Goal: Complete application form

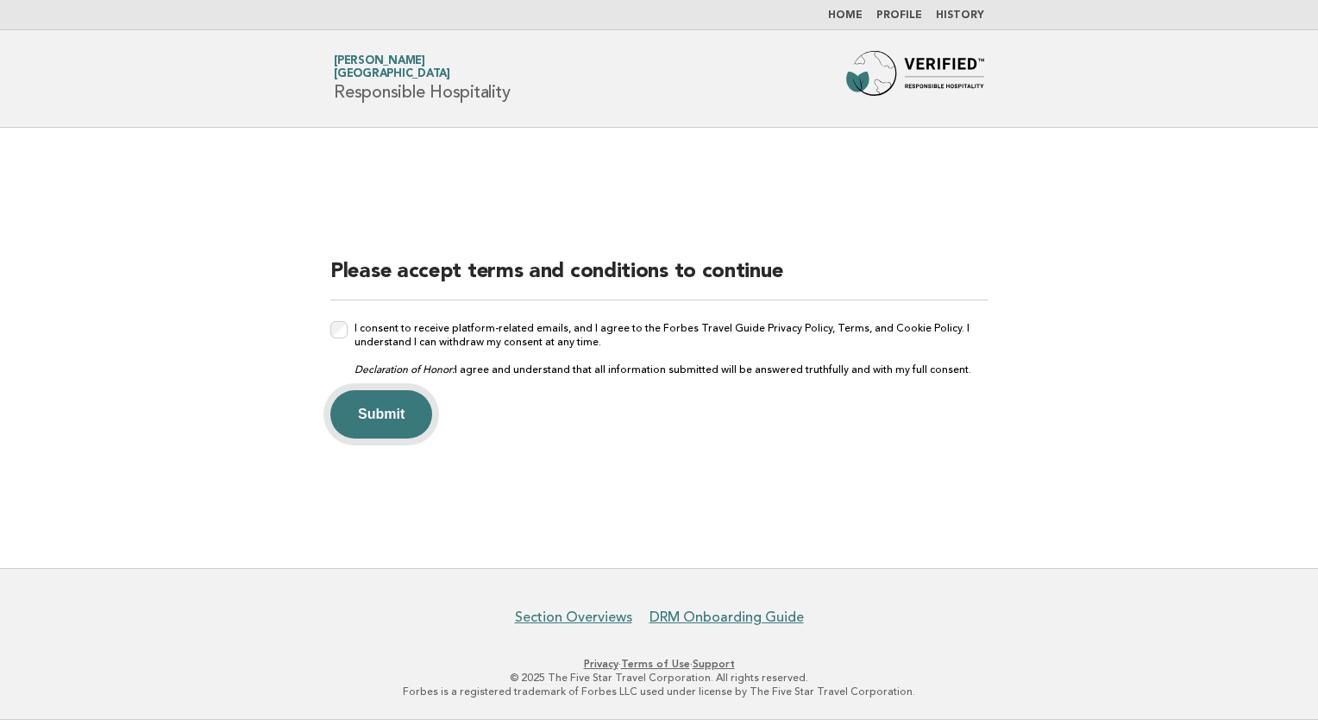
click at [385, 414] on button "Submit" at bounding box center [381, 414] width 102 height 48
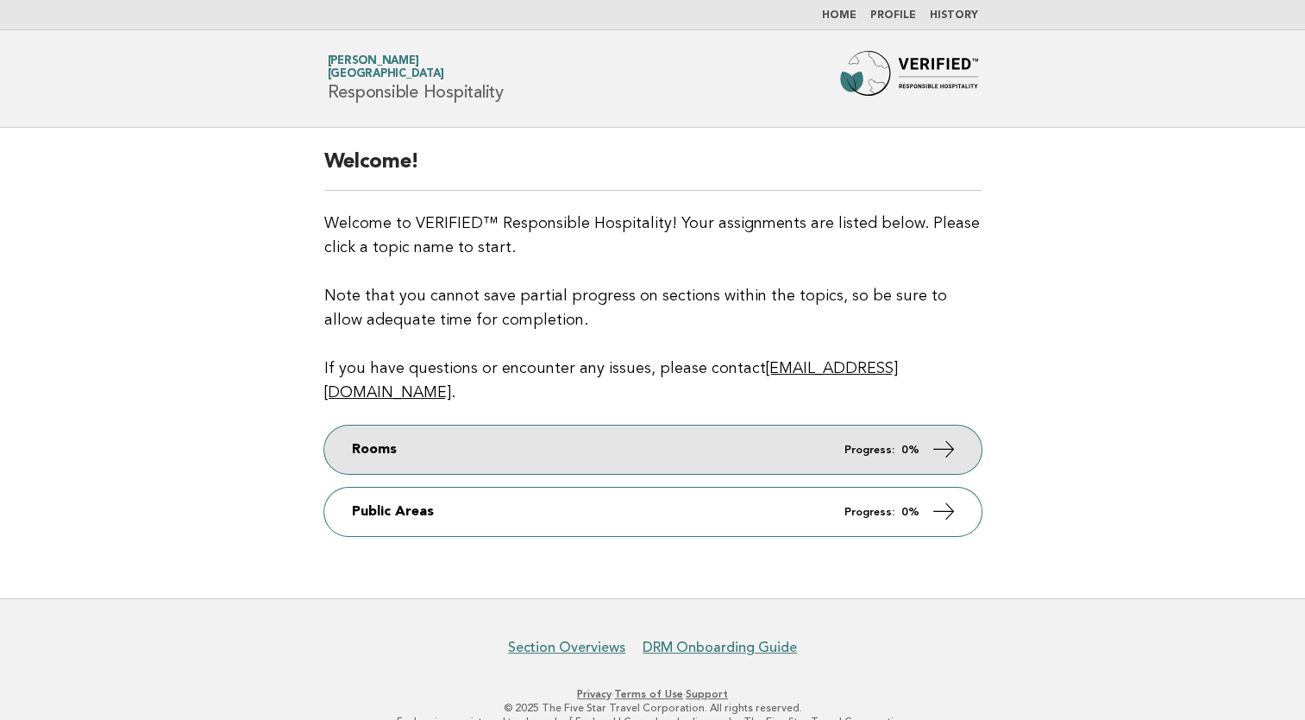
click at [774, 432] on link "Rooms Progress: 0%" at bounding box center [652, 449] width 657 height 48
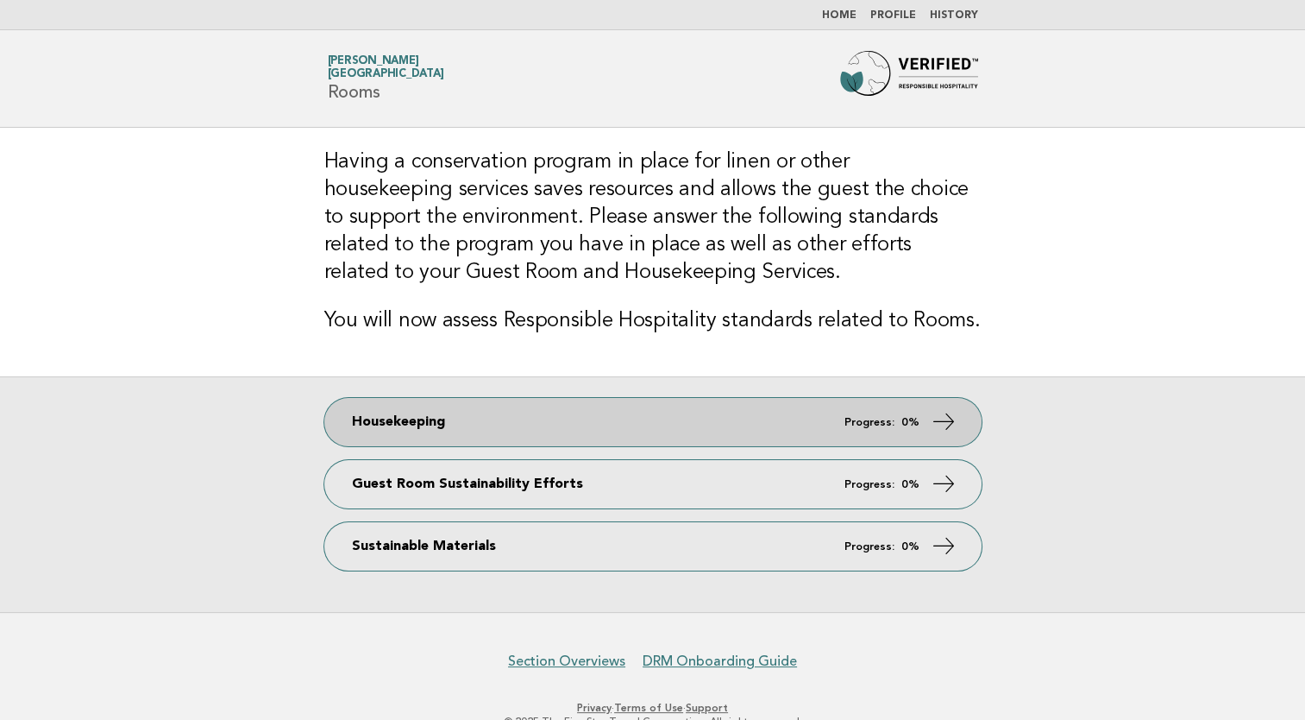
click at [415, 431] on link "Housekeeping Progress: 0%" at bounding box center [652, 422] width 657 height 48
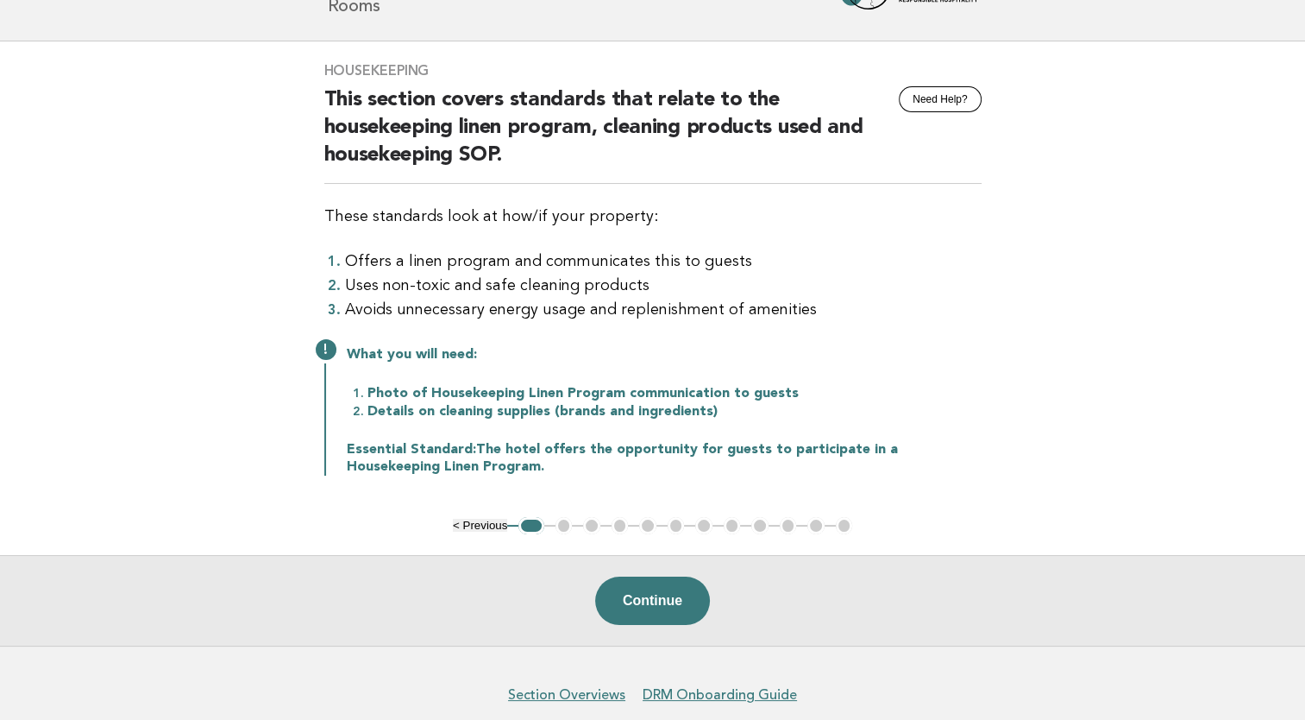
scroll to position [159, 0]
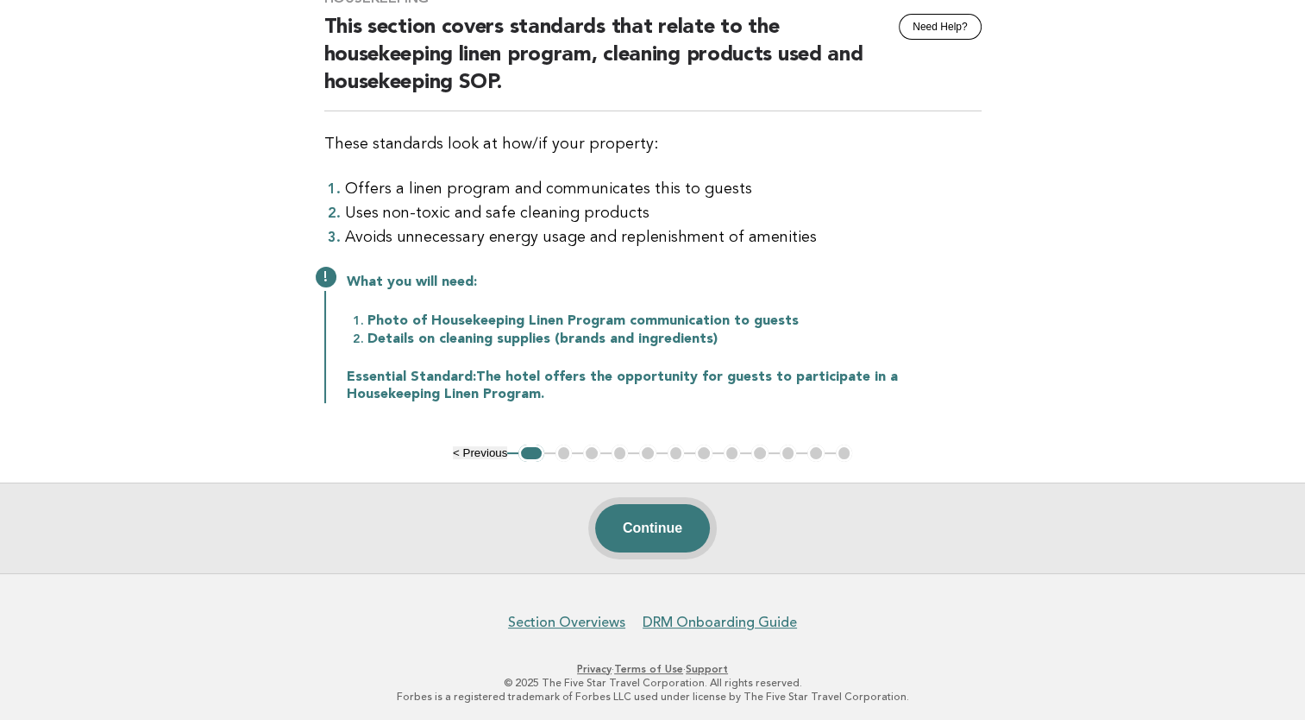
click at [669, 522] on button "Continue" at bounding box center [652, 528] width 115 height 48
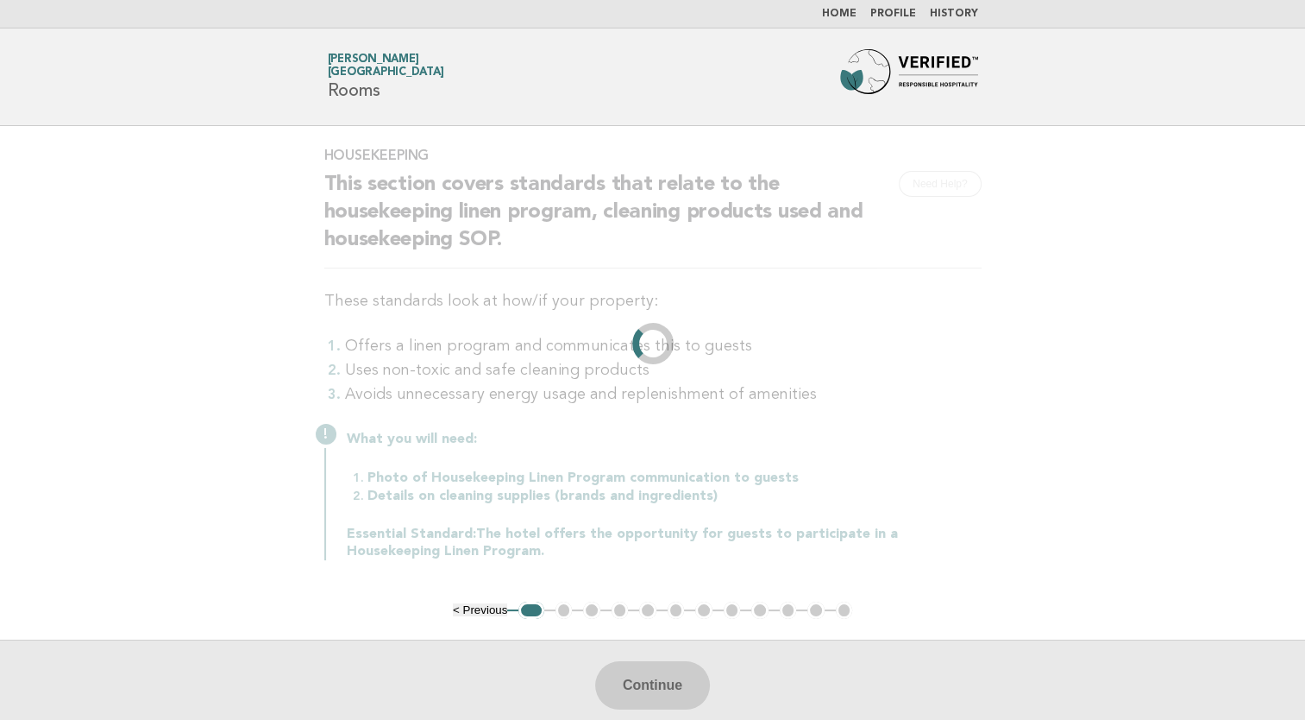
scroll to position [0, 0]
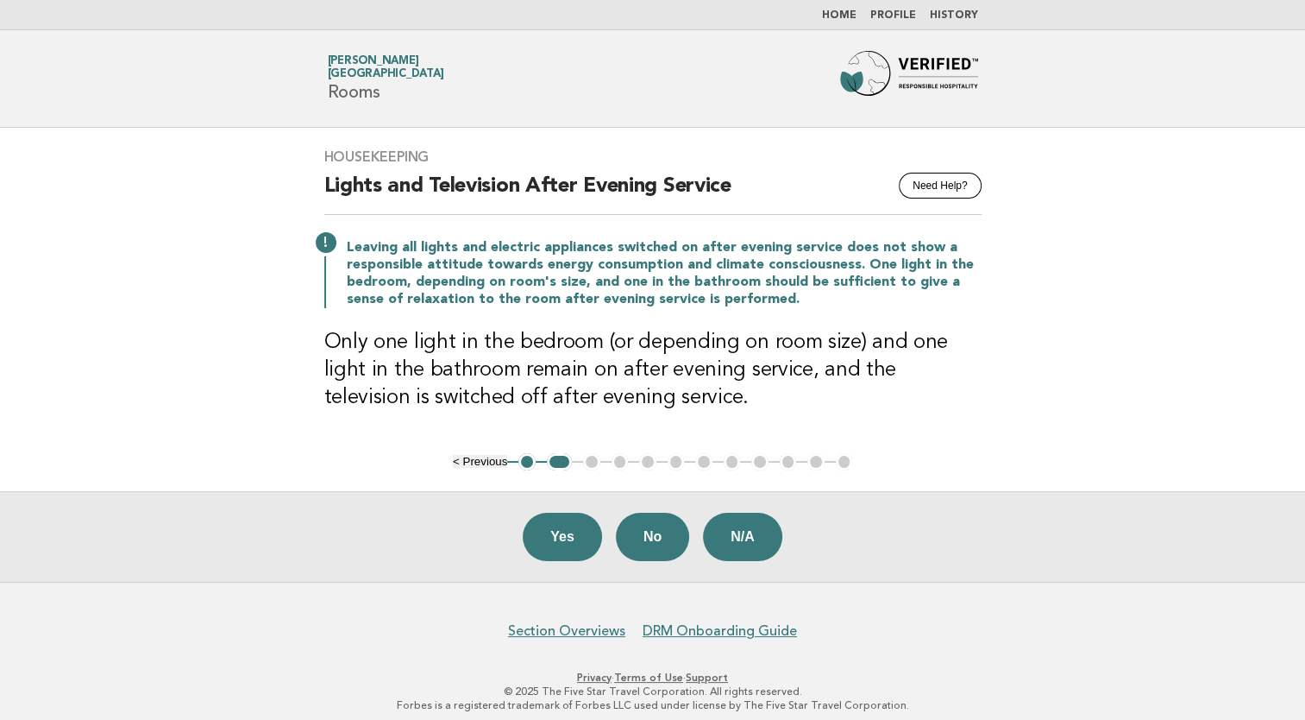
click at [481, 464] on button "< Previous" at bounding box center [480, 461] width 54 height 13
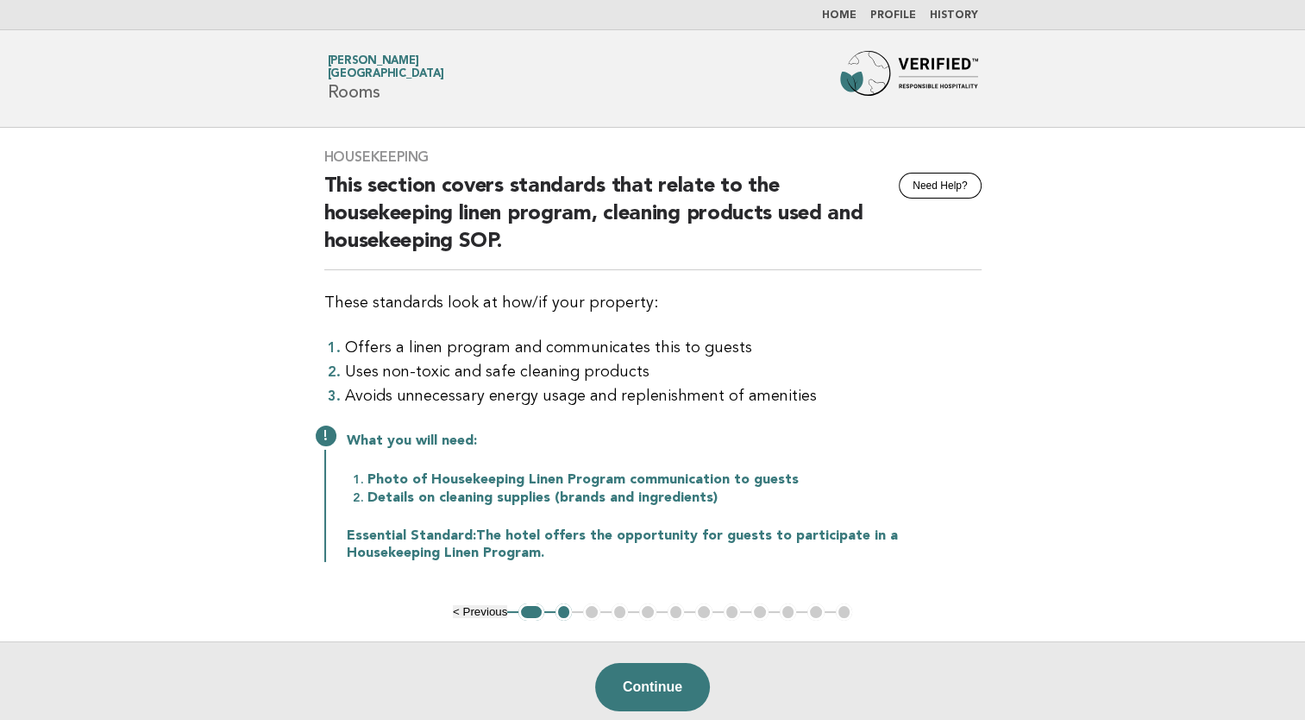
scroll to position [86, 0]
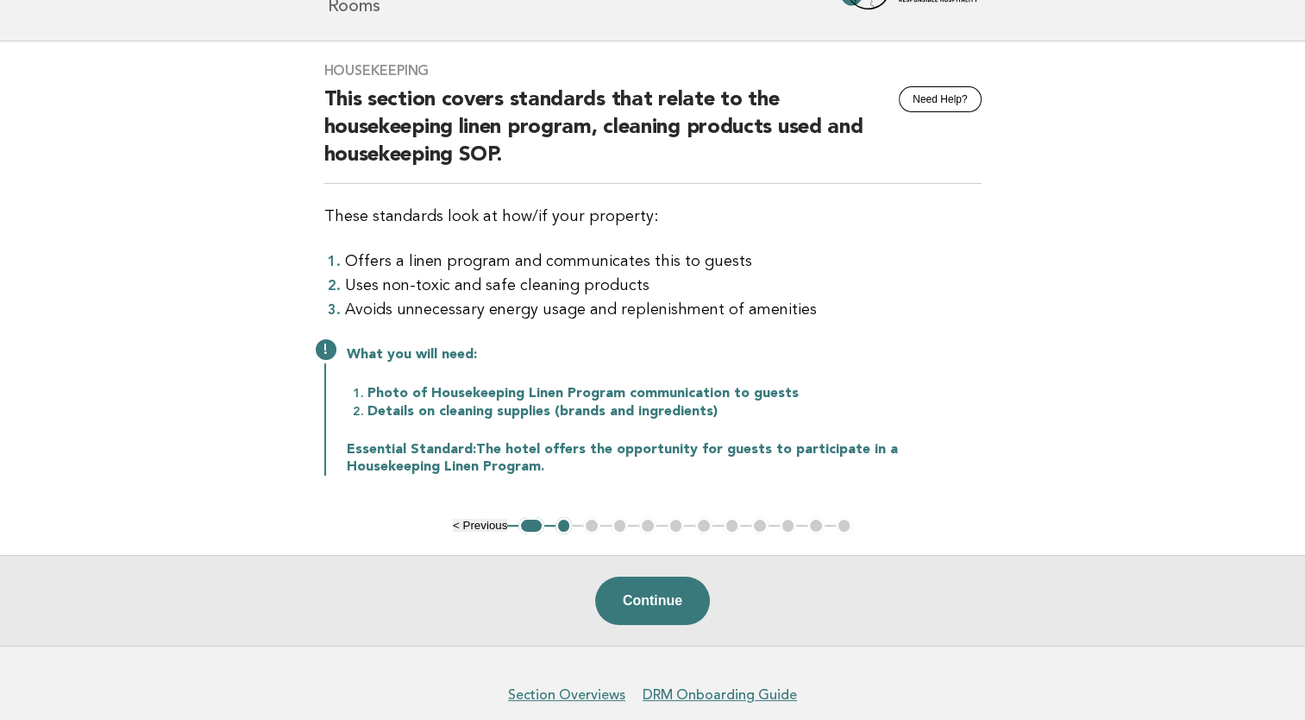
click at [513, 446] on p "Essential Standard: The hotel offers the opportunity for guests to participate …" at bounding box center [664, 458] width 635 height 35
click at [487, 403] on li "Details on cleaning supplies (brands and ingredients)" at bounding box center [675, 411] width 614 height 18
click at [479, 392] on li "Photo of Housekeeping Linen Program communication to guests" at bounding box center [675, 393] width 614 height 18
click at [399, 355] on p "What you will need:" at bounding box center [664, 354] width 635 height 17
click at [568, 526] on button "2" at bounding box center [564, 525] width 17 height 17
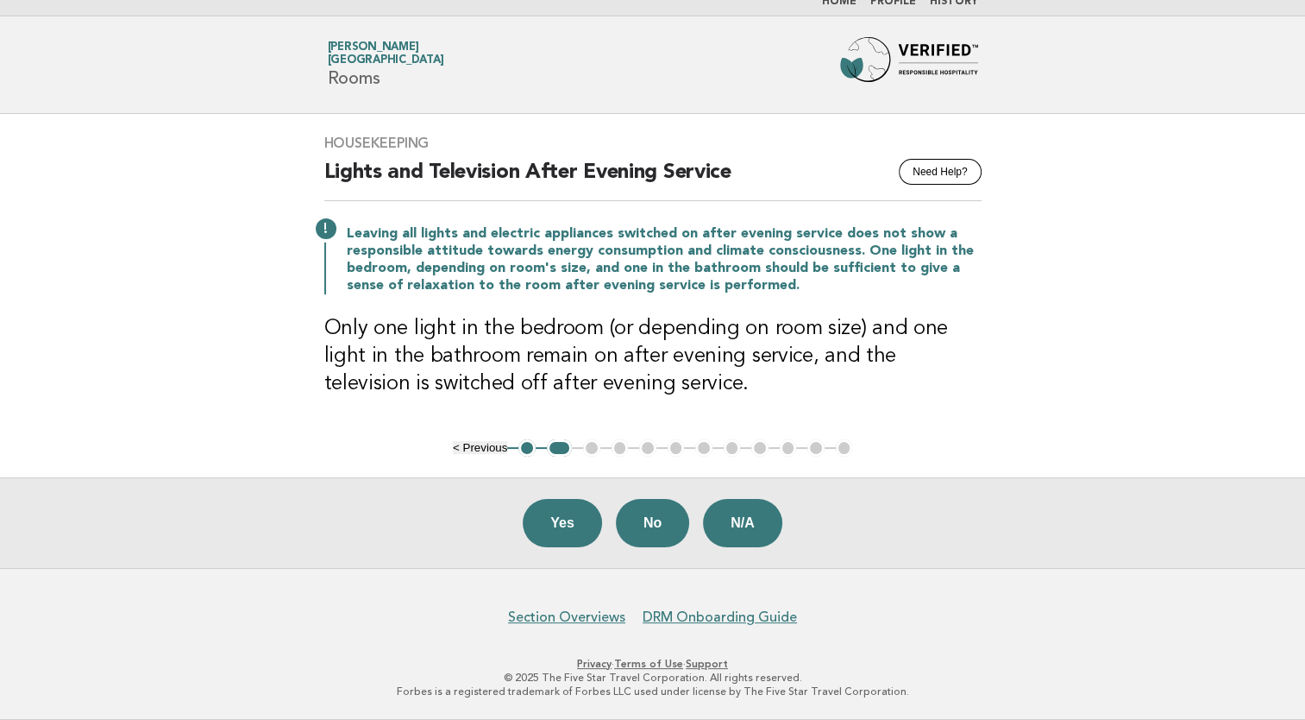
scroll to position [10, 0]
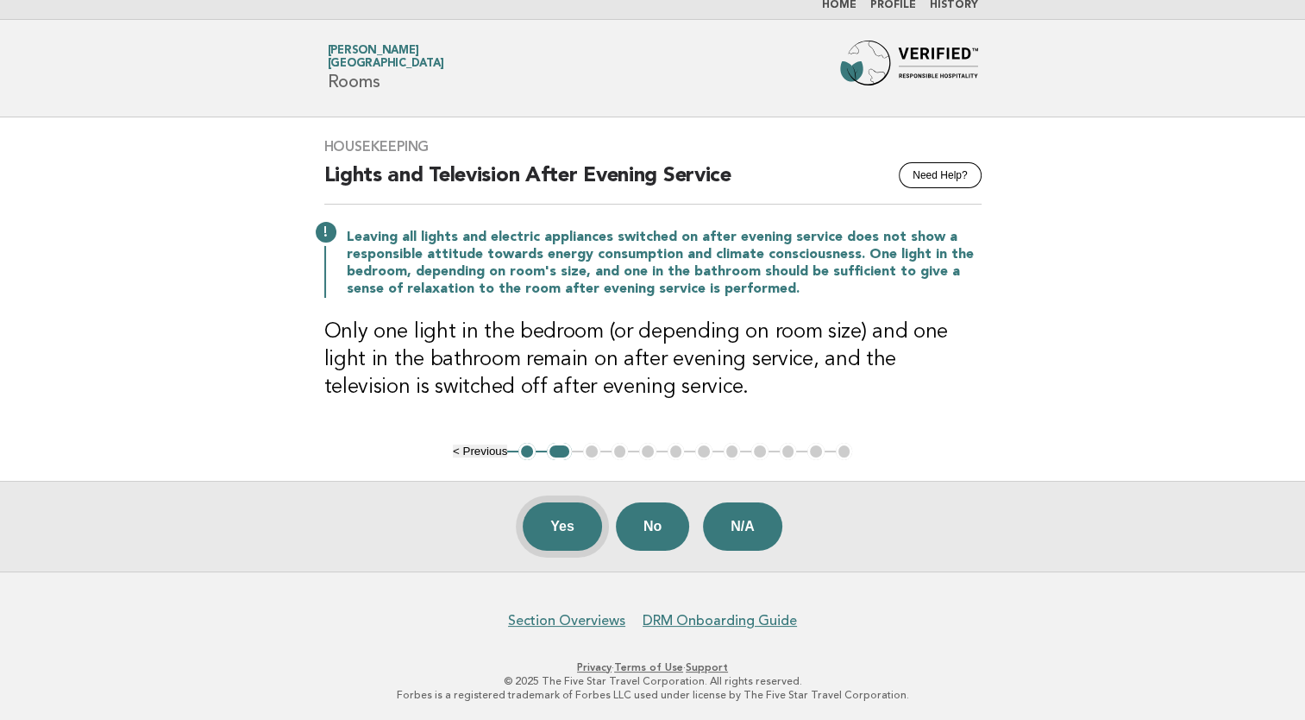
click at [570, 524] on button "Yes" at bounding box center [562, 526] width 79 height 48
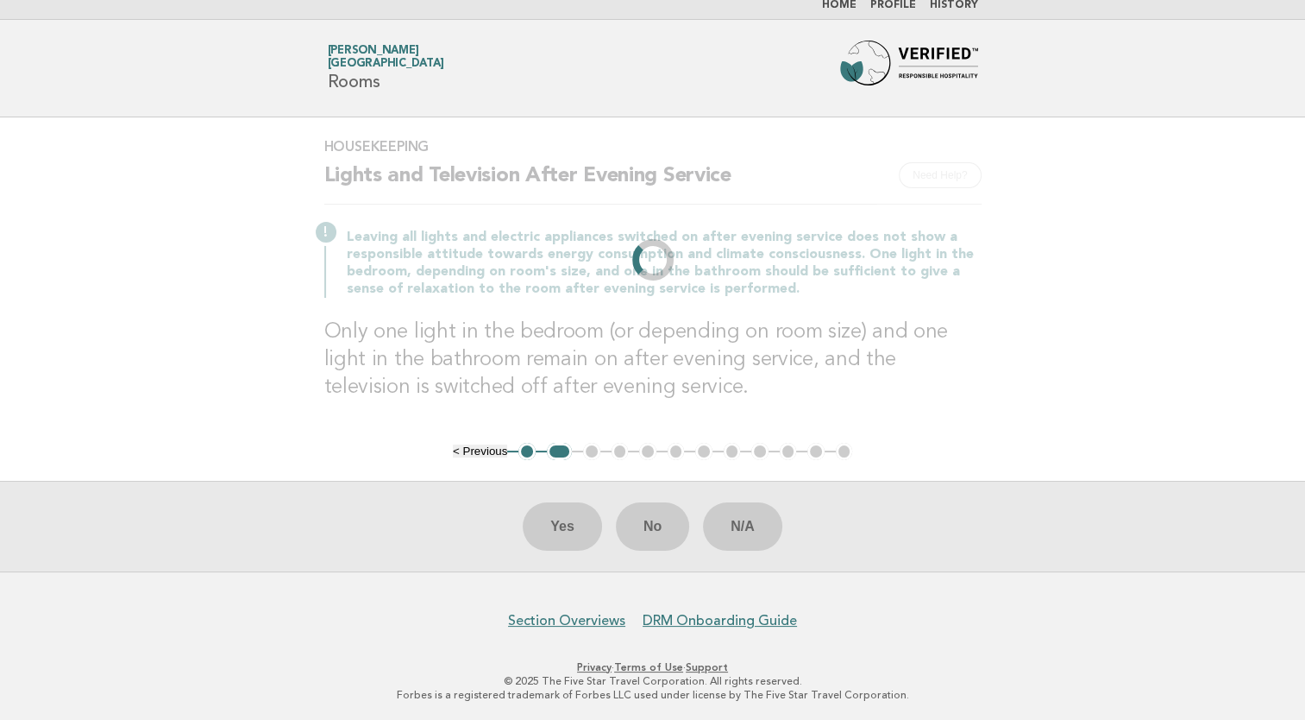
scroll to position [0, 0]
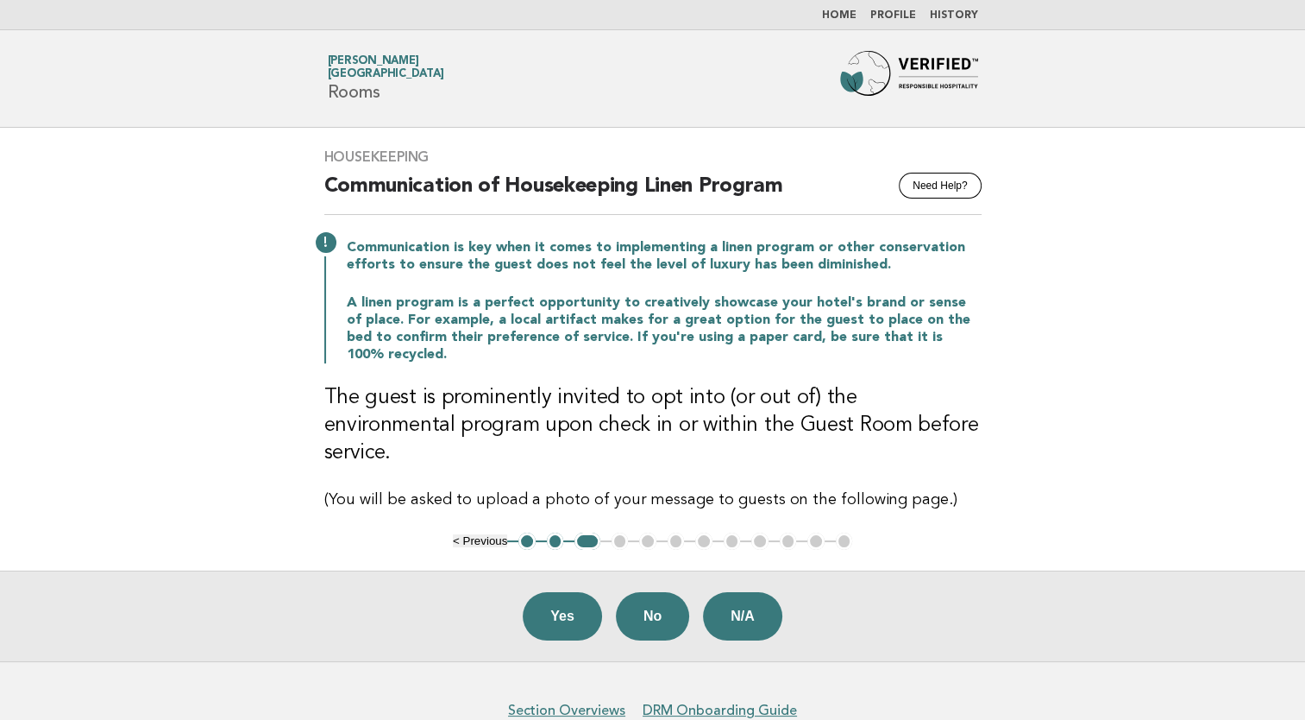
click at [528, 532] on button "1" at bounding box center [527, 540] width 17 height 17
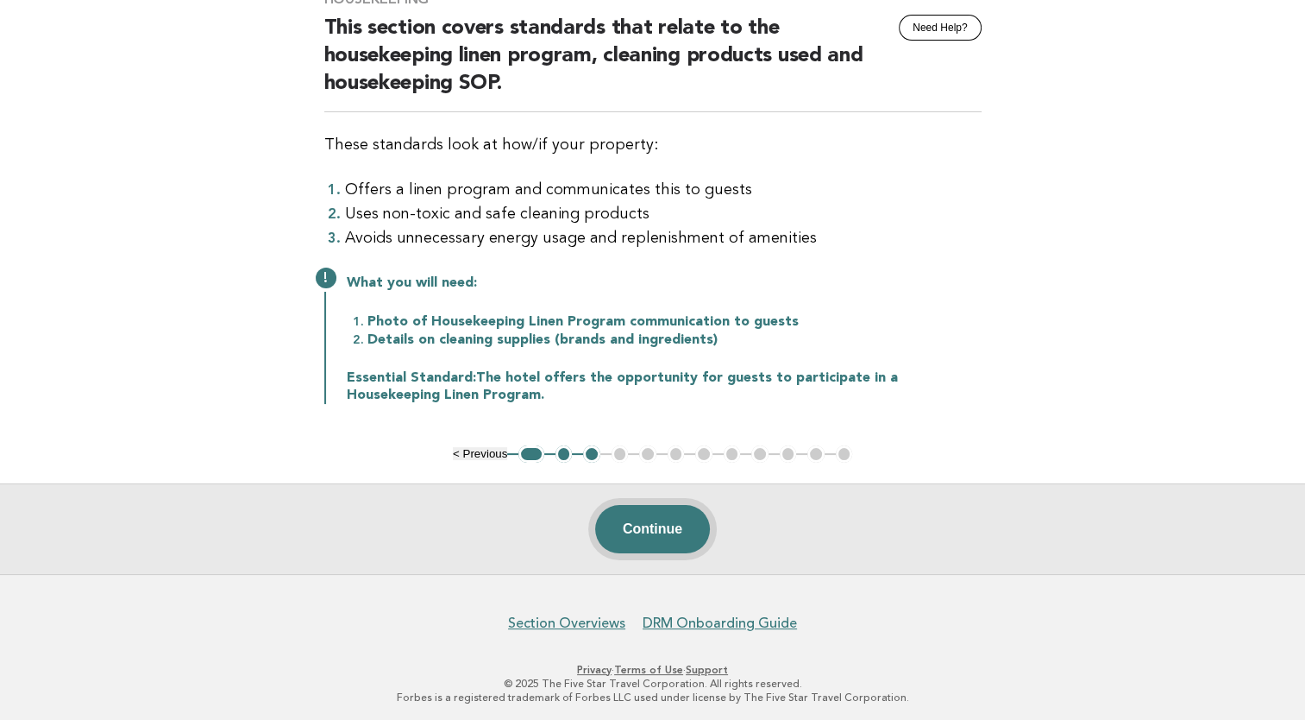
scroll to position [159, 0]
click at [594, 449] on button "3" at bounding box center [591, 452] width 17 height 17
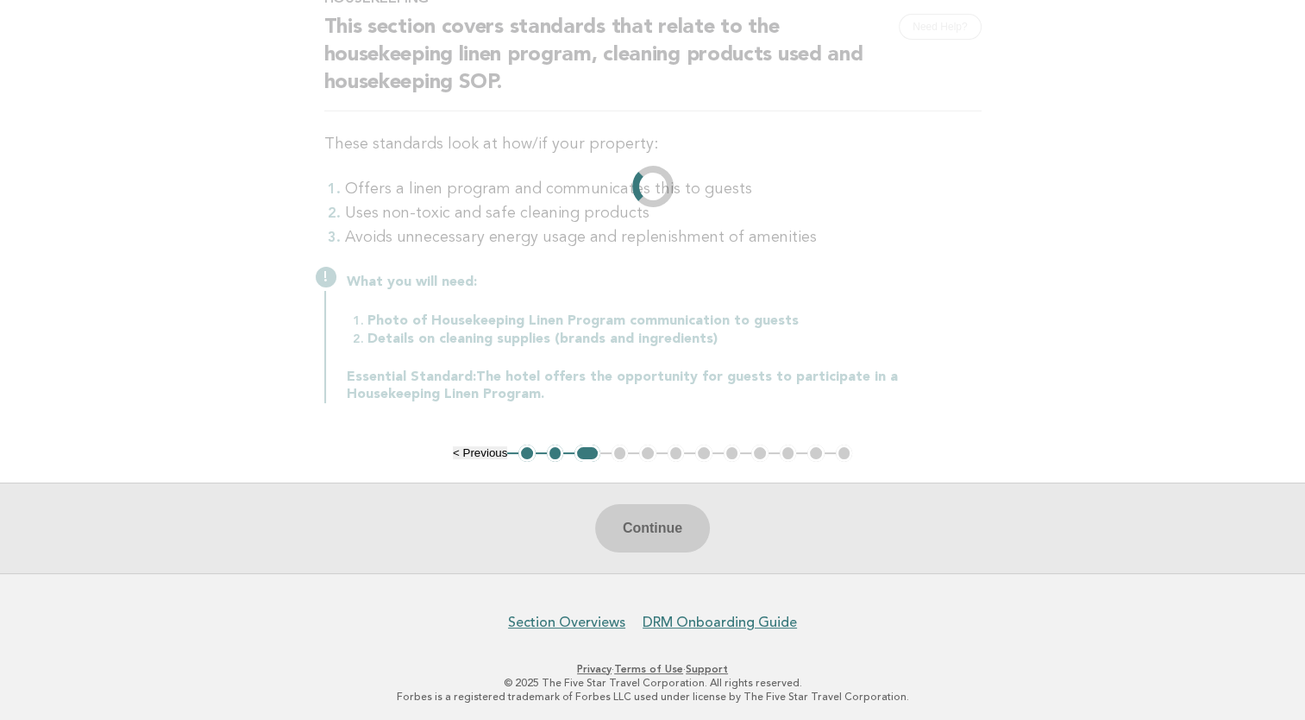
scroll to position [45, 0]
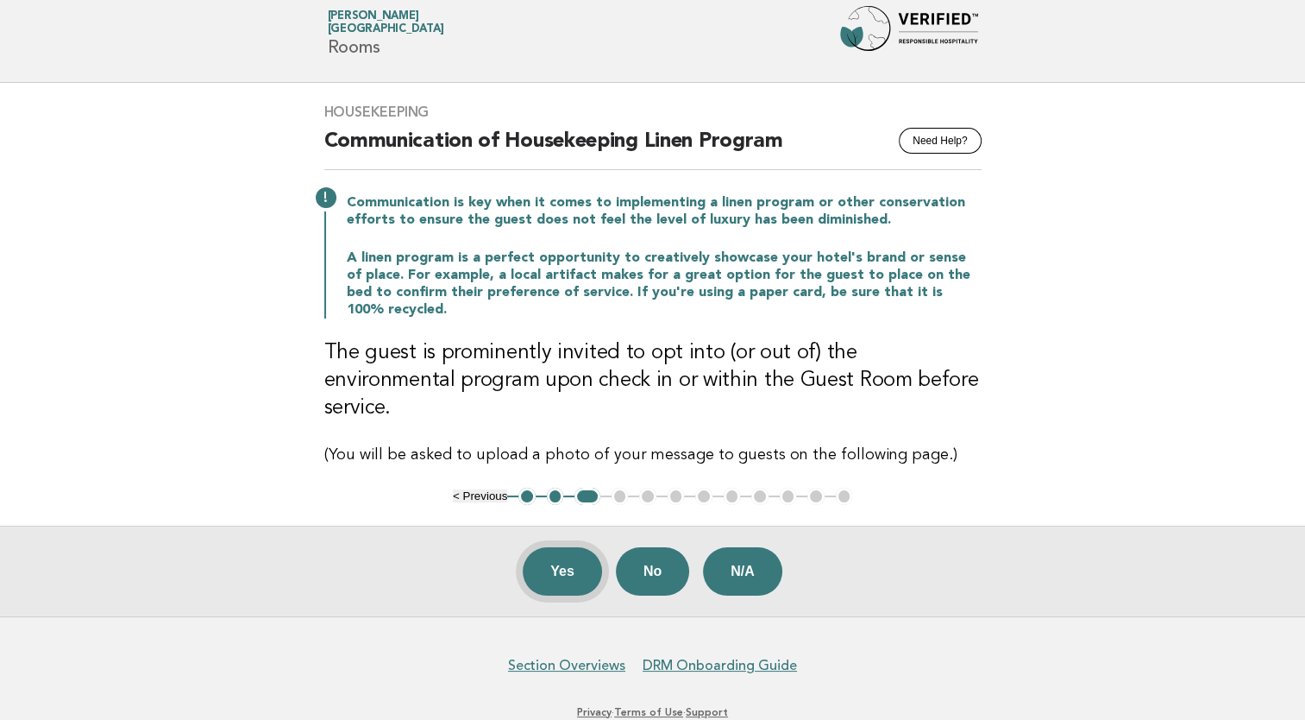
click at [555, 547] on button "Yes" at bounding box center [562, 571] width 79 height 48
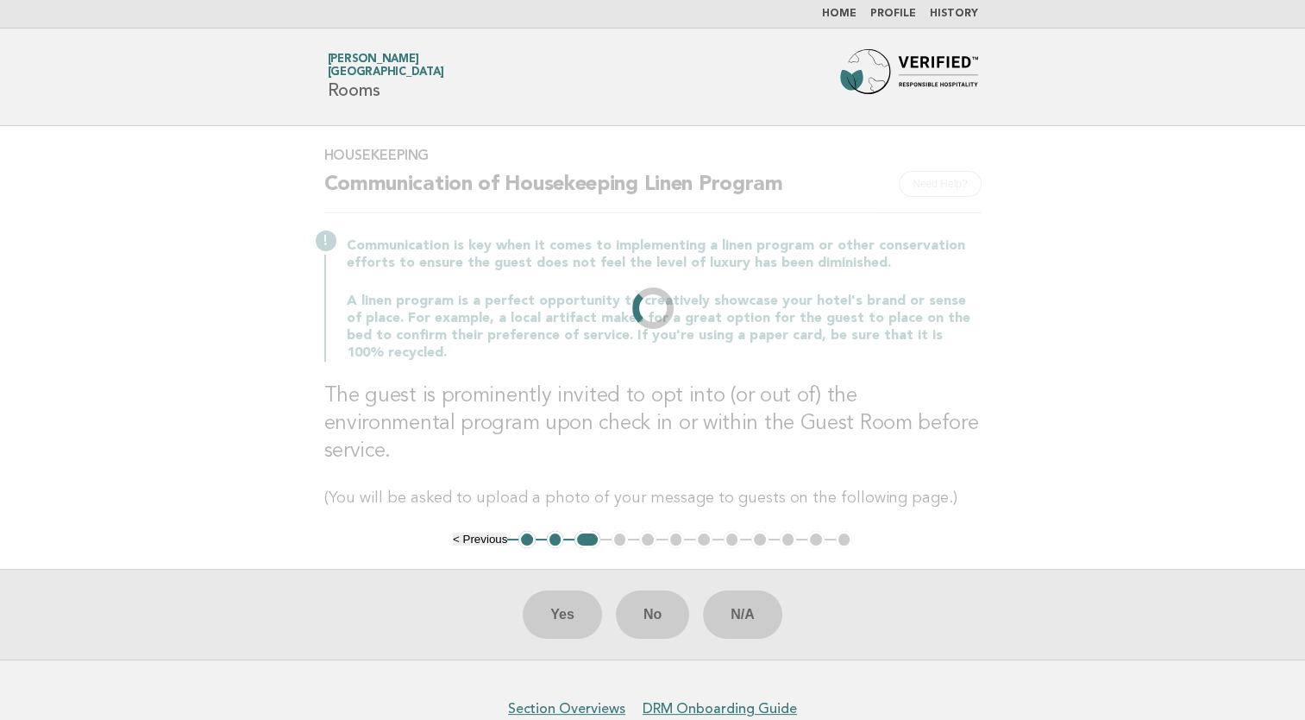
scroll to position [0, 0]
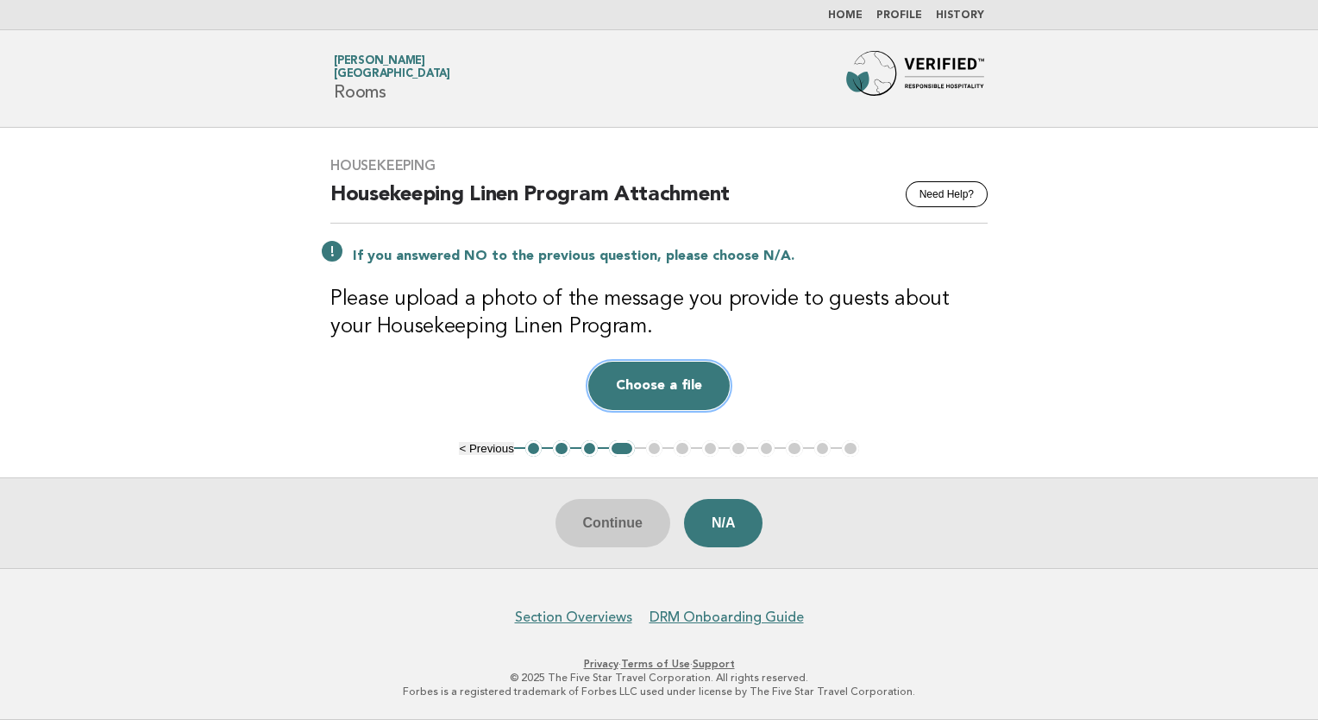
click at [662, 385] on button "Choose a file" at bounding box center [659, 386] width 142 height 48
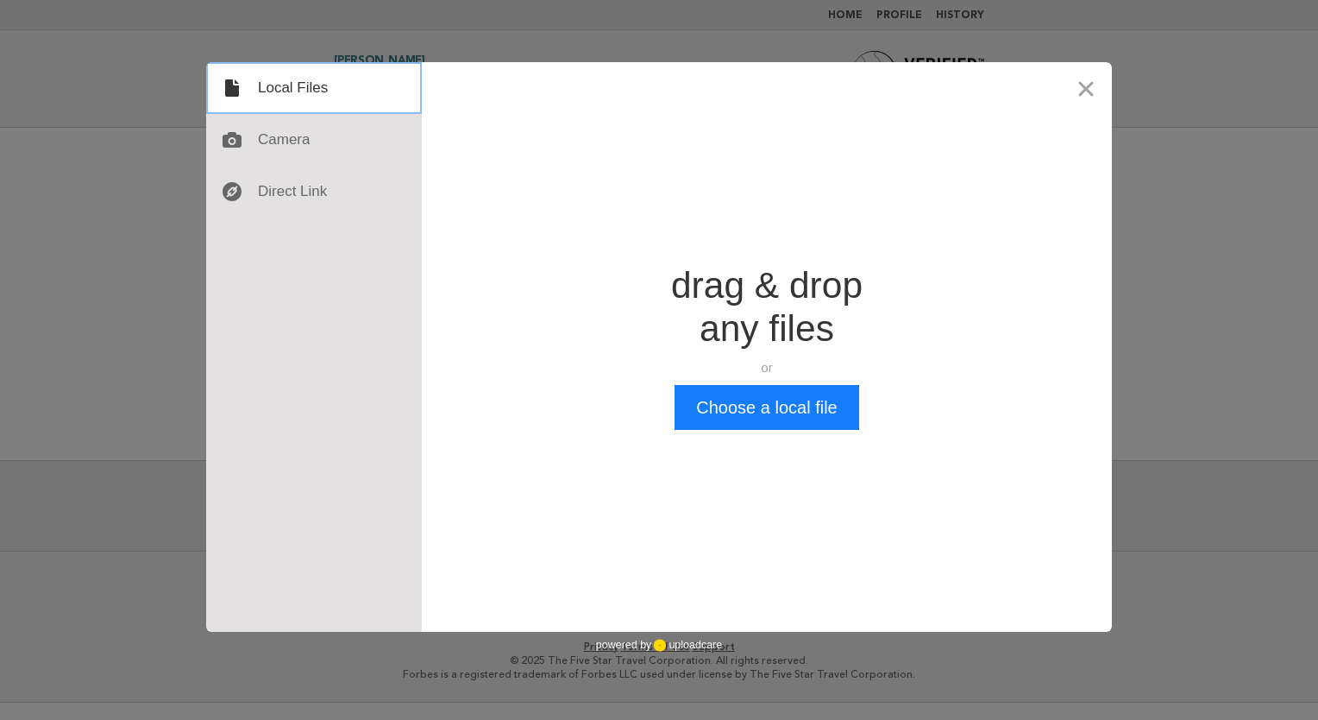
click at [283, 91] on div at bounding box center [314, 88] width 216 height 52
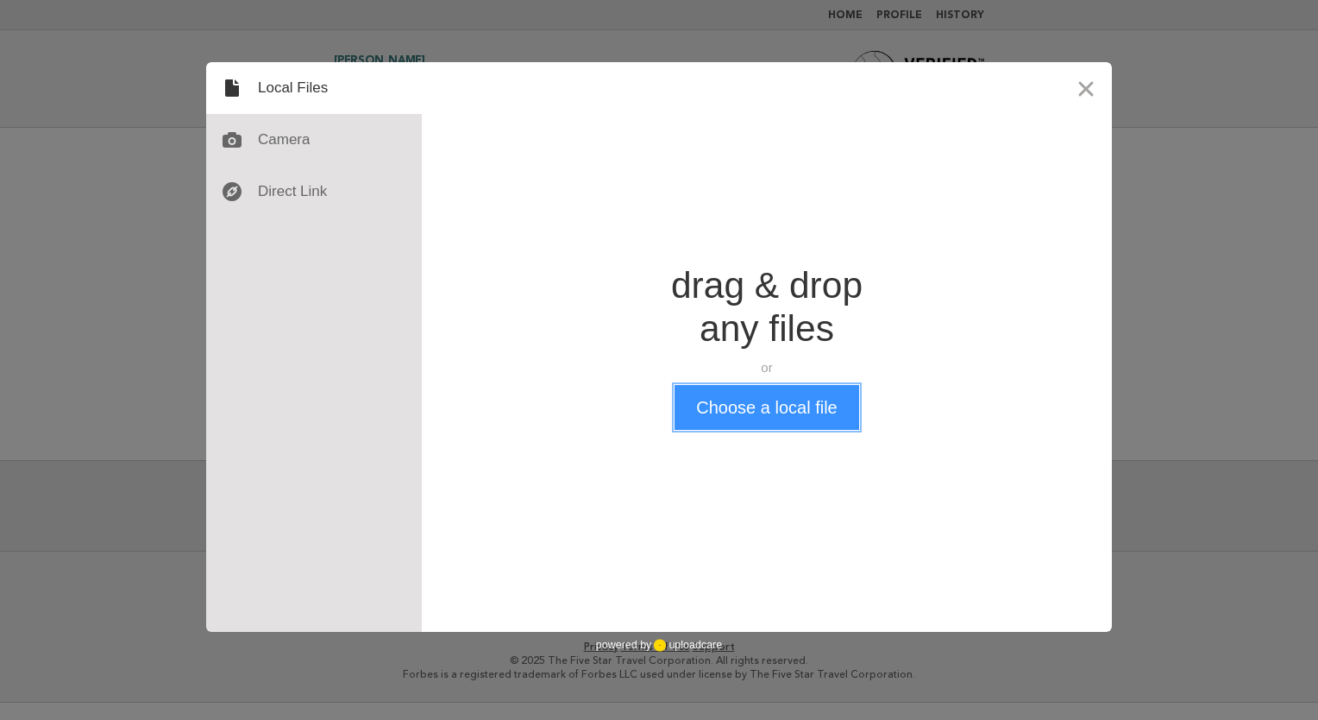
click at [787, 409] on button "Choose a local file" at bounding box center [767, 407] width 184 height 45
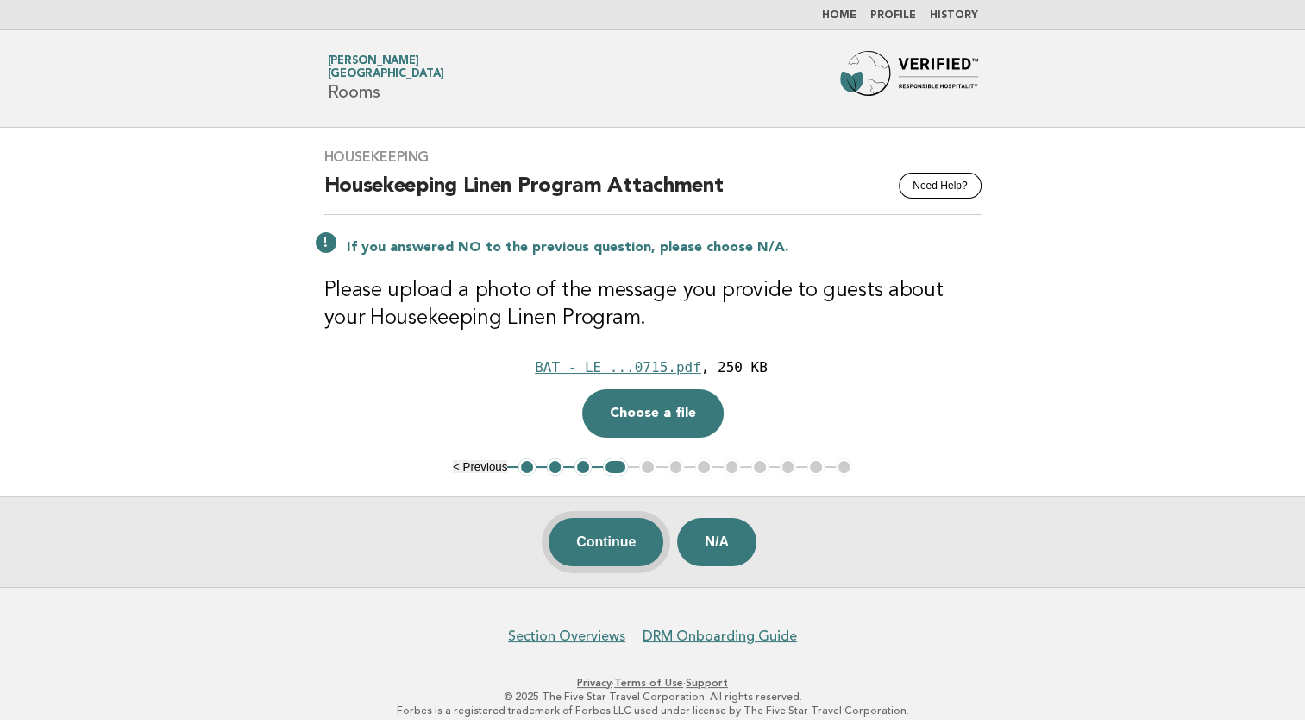
click at [627, 536] on button "Continue" at bounding box center [606, 542] width 115 height 48
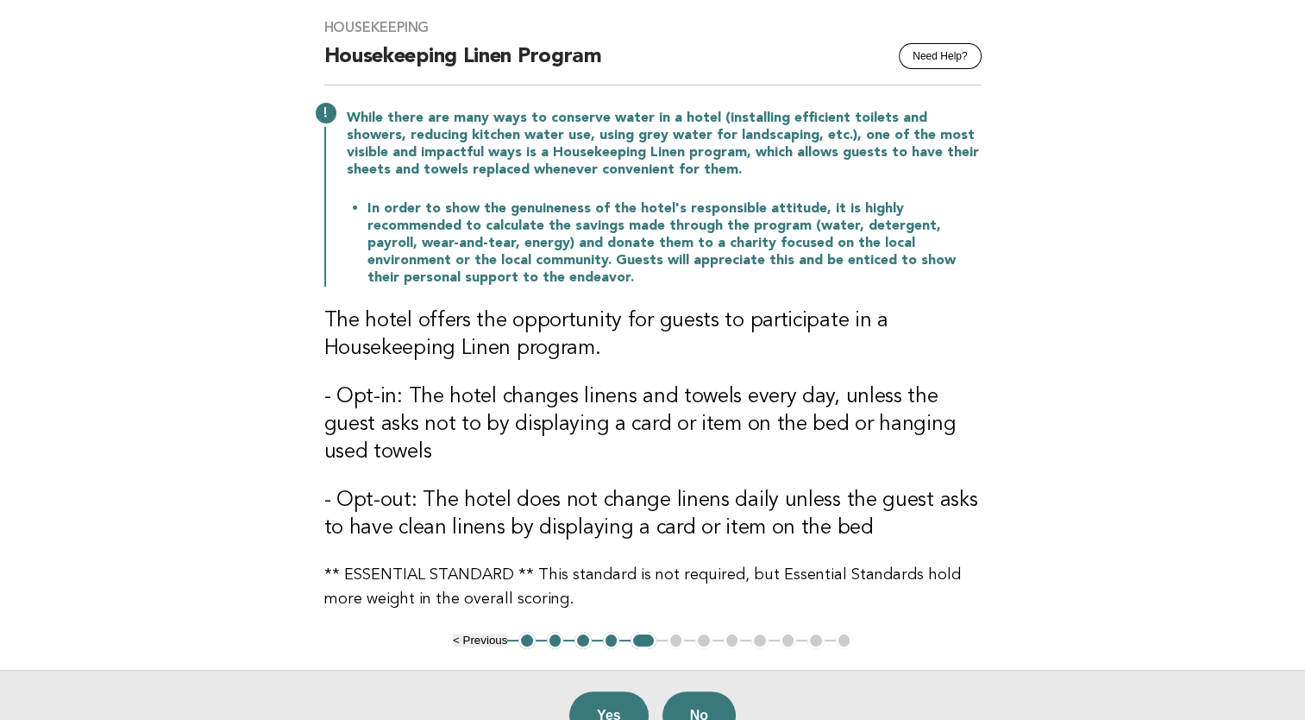
scroll to position [173, 0]
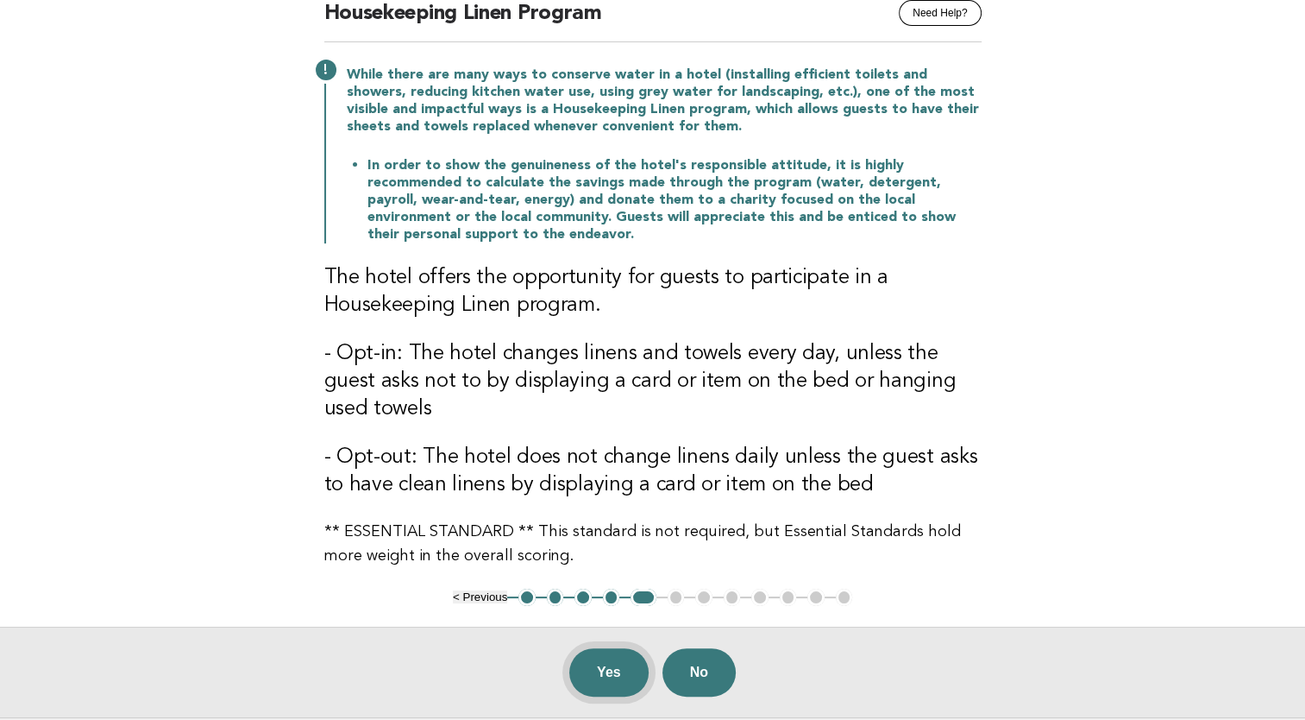
click at [612, 671] on button "Yes" at bounding box center [608, 672] width 79 height 48
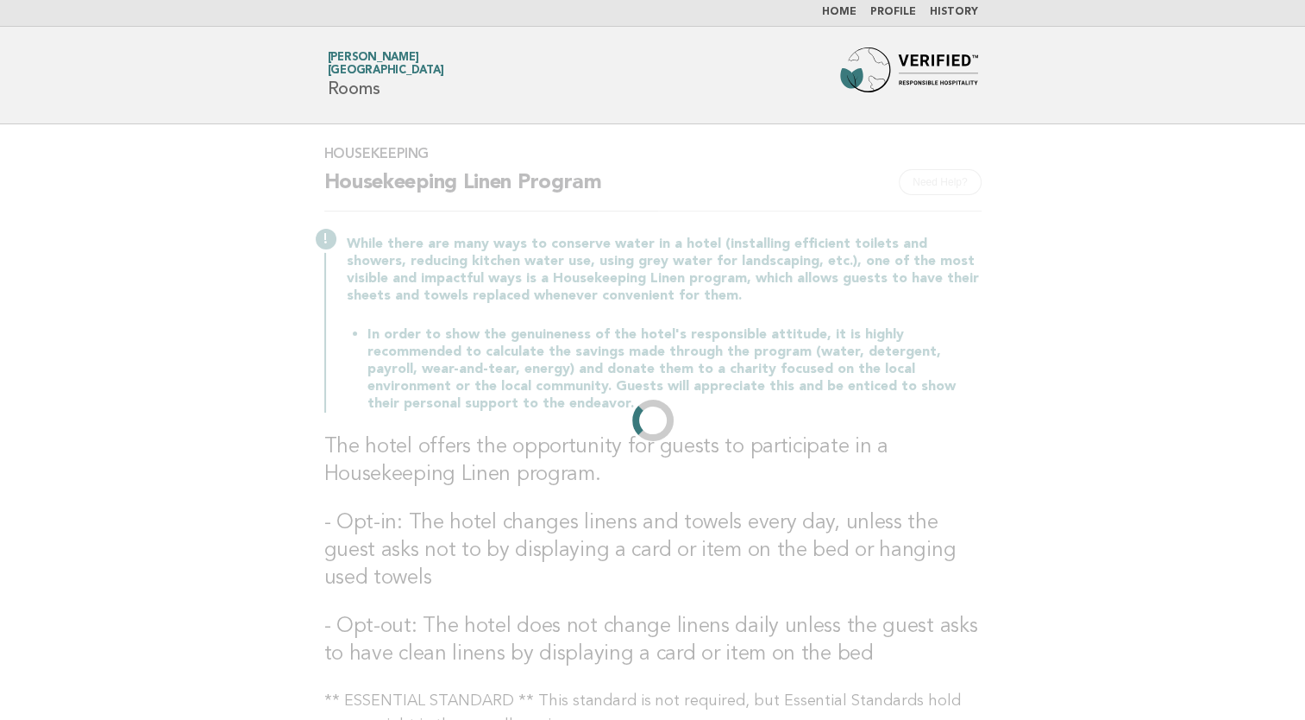
scroll to position [0, 0]
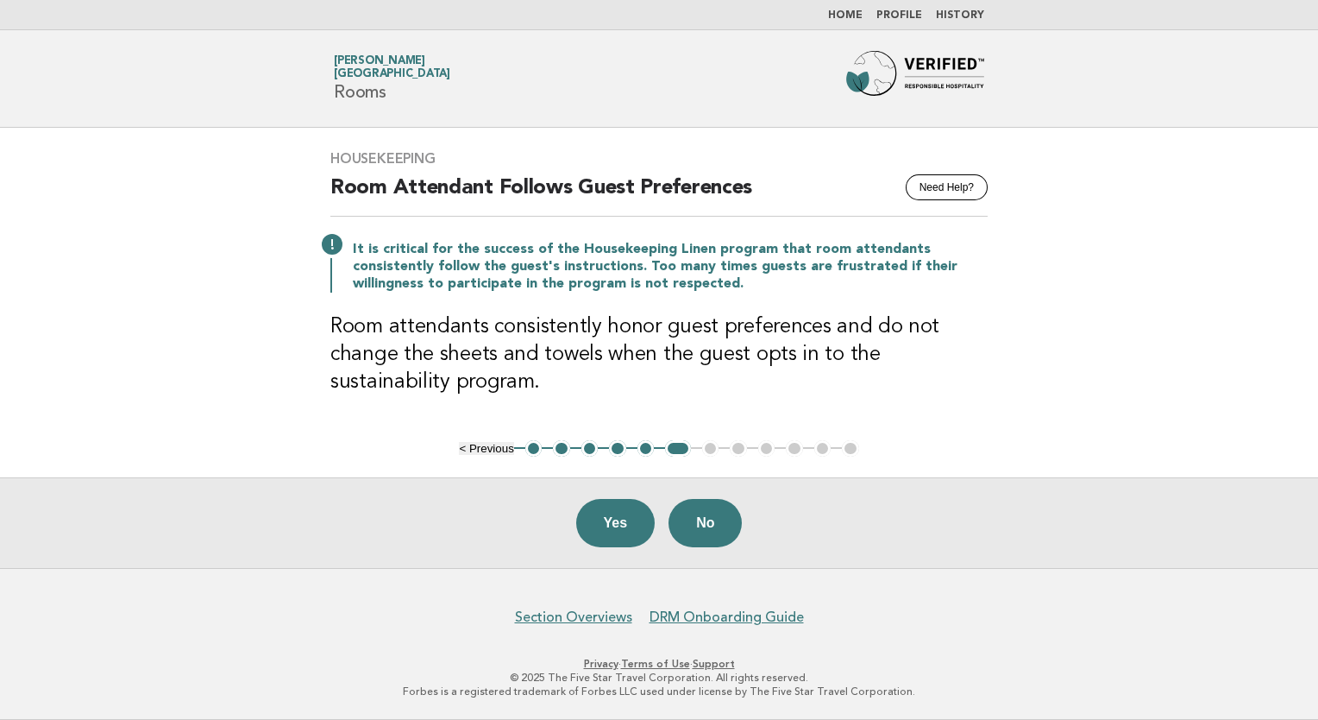
drag, startPoint x: 630, startPoint y: 284, endPoint x: 407, endPoint y: 393, distance: 247.7
click at [407, 393] on h3 "Room attendants consistently honor guest preferences and do not change the shee…" at bounding box center [658, 354] width 657 height 83
click at [611, 522] on button "Yes" at bounding box center [615, 523] width 79 height 48
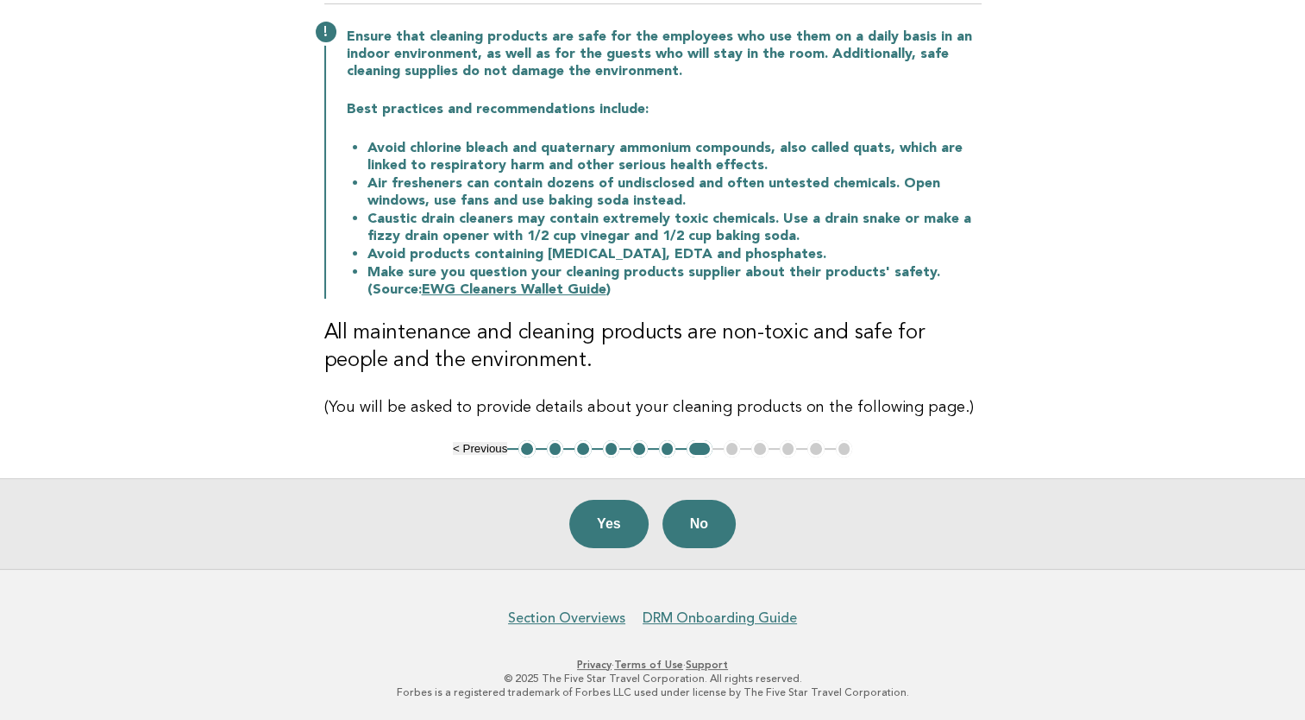
scroll to position [124, 0]
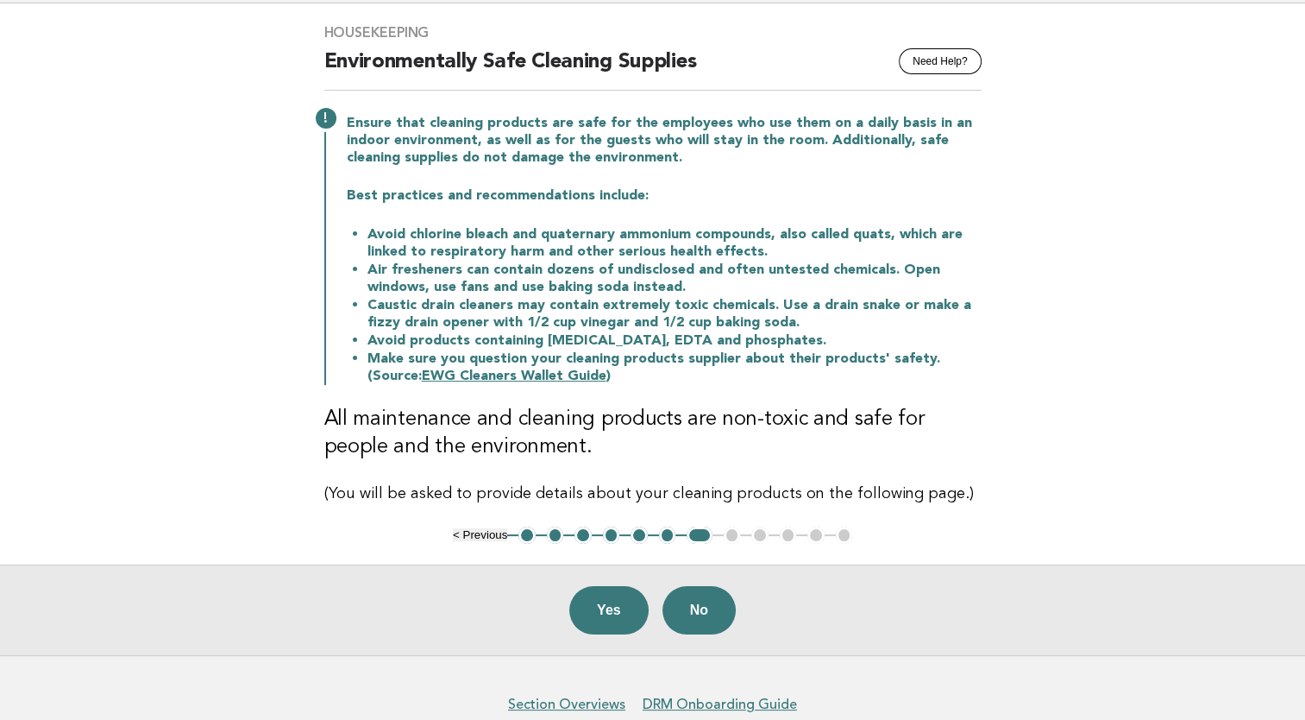
click at [1140, 138] on main "Housekeeping Need Help? Environmentally Safe Cleaning Supplies Ensure that clea…" at bounding box center [652, 328] width 1305 height 651
click at [613, 609] on button "Yes" at bounding box center [608, 610] width 79 height 48
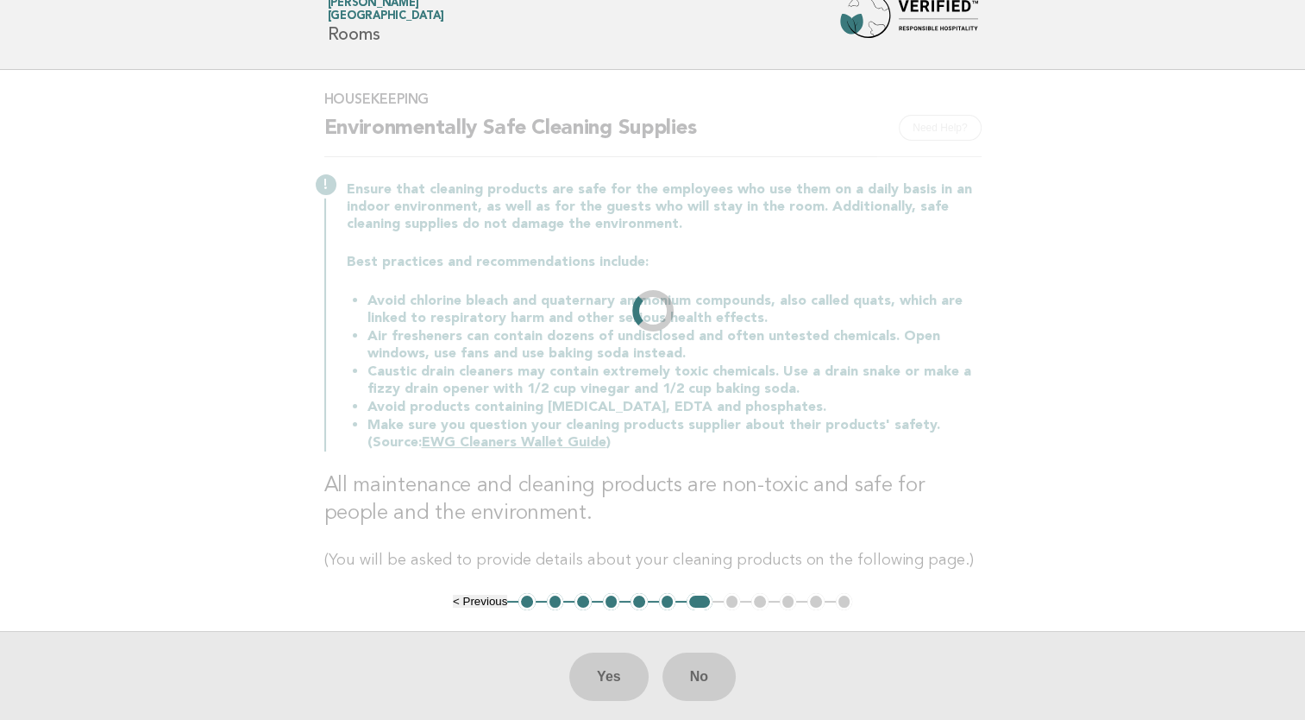
scroll to position [0, 0]
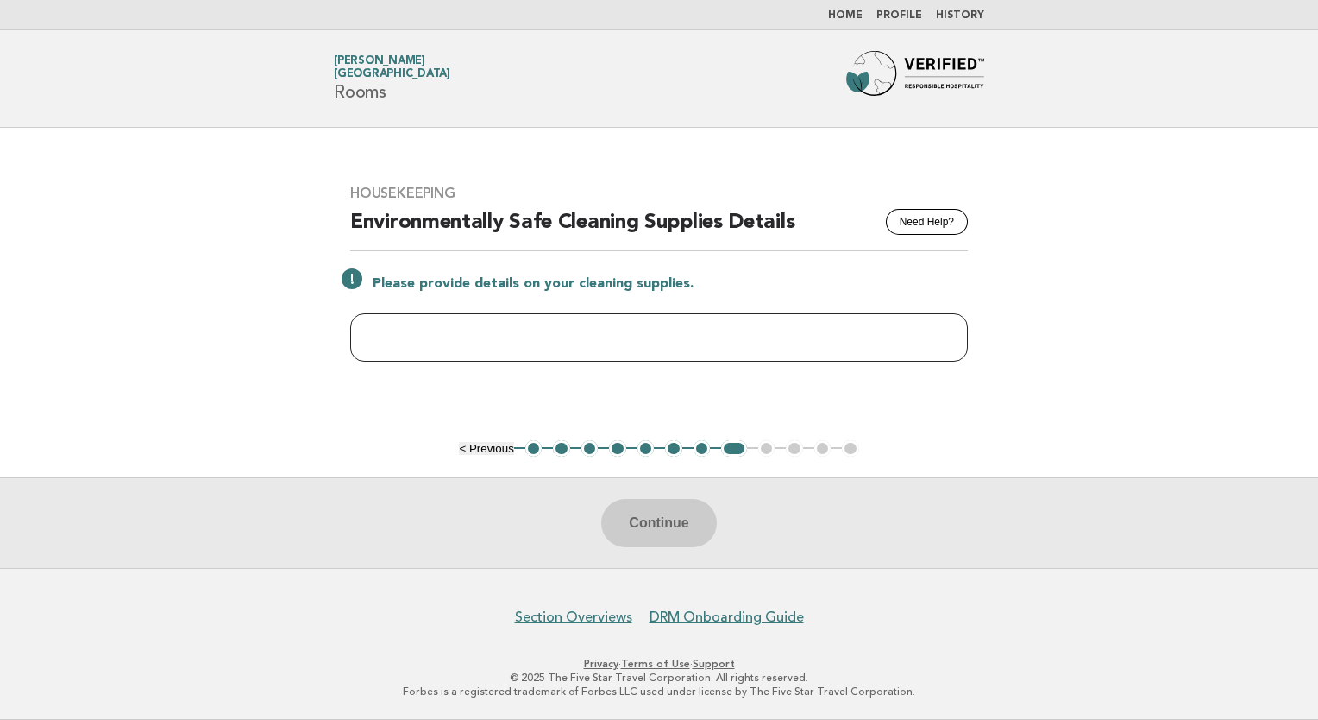
click at [811, 350] on input "text" at bounding box center [659, 337] width 618 height 48
click at [493, 450] on button "< Previous" at bounding box center [486, 448] width 54 height 13
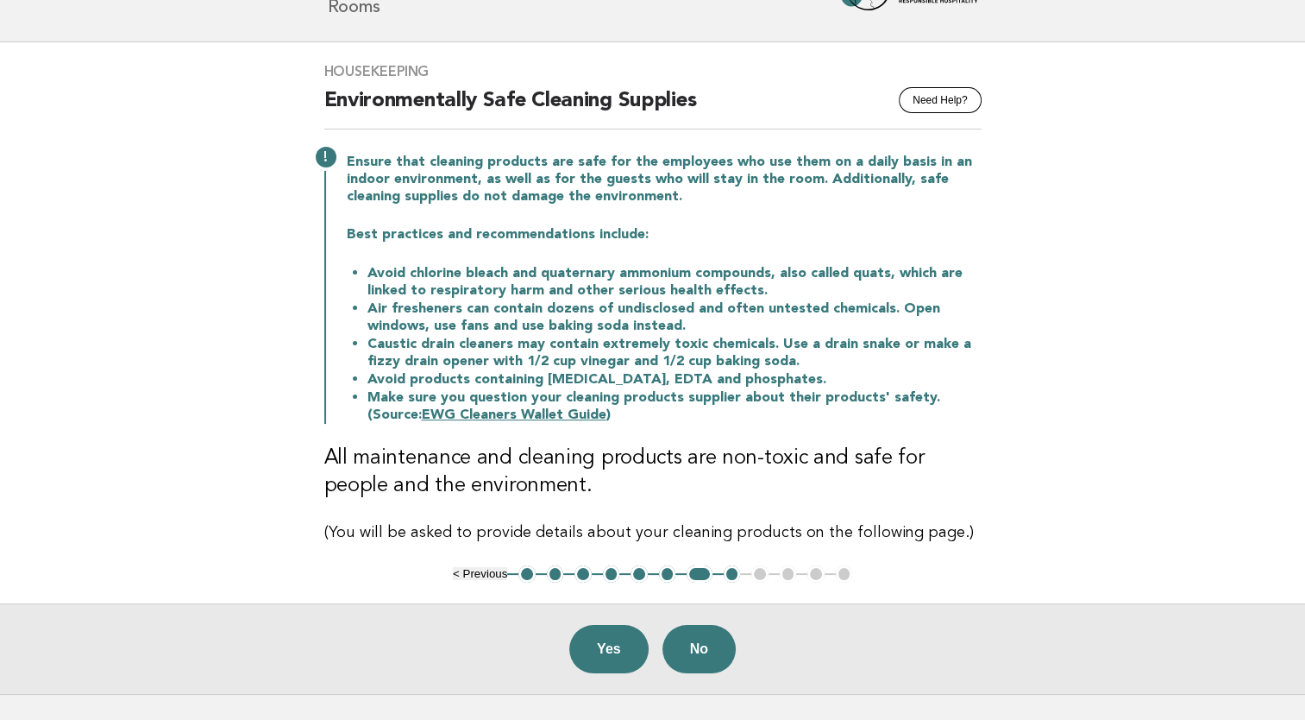
scroll to position [86, 0]
click at [595, 646] on button "Yes" at bounding box center [608, 648] width 79 height 48
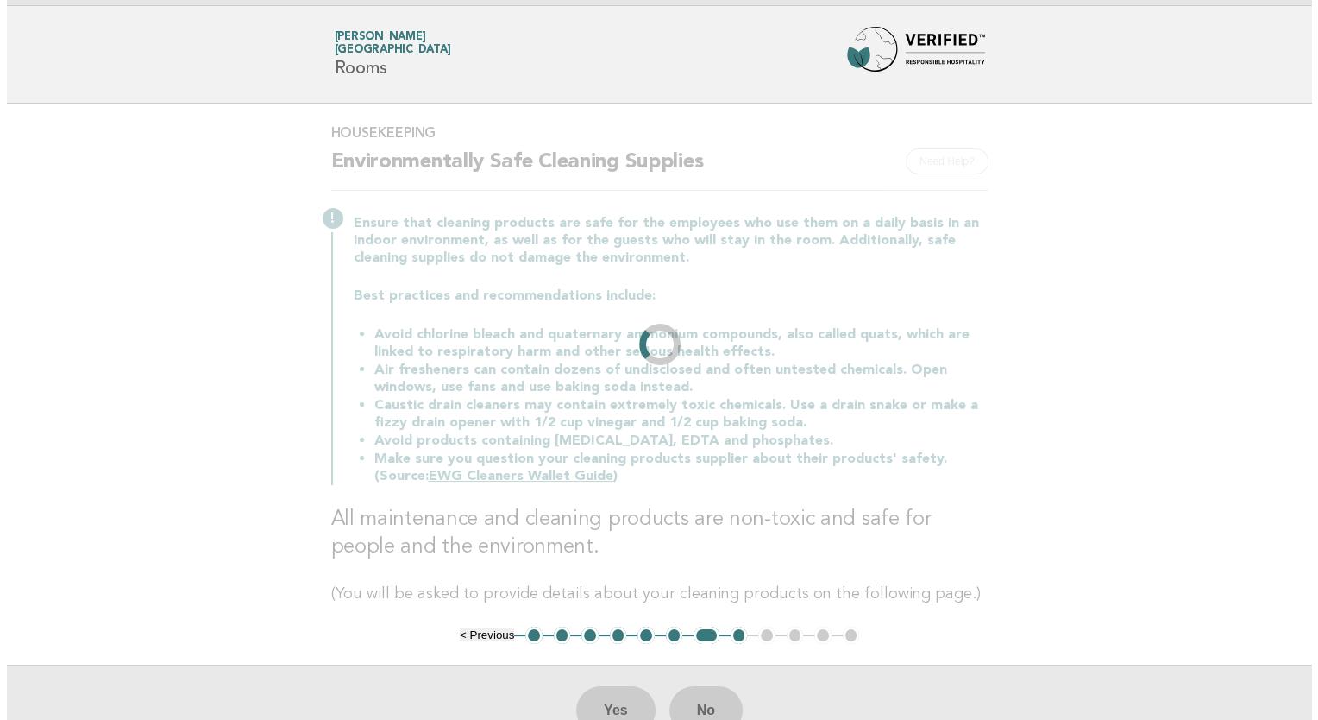
scroll to position [0, 0]
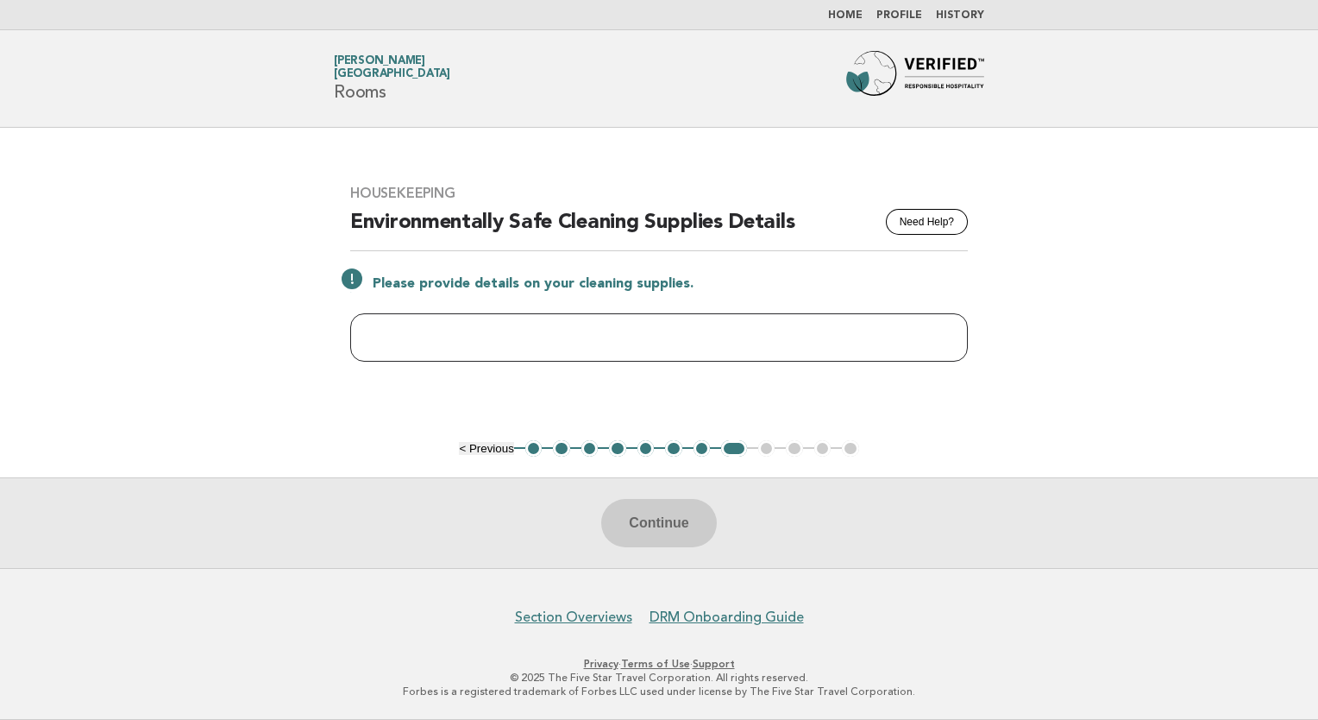
click at [670, 328] on input "text" at bounding box center [659, 337] width 618 height 48
click at [417, 337] on input "**********" at bounding box center [659, 337] width 618 height 48
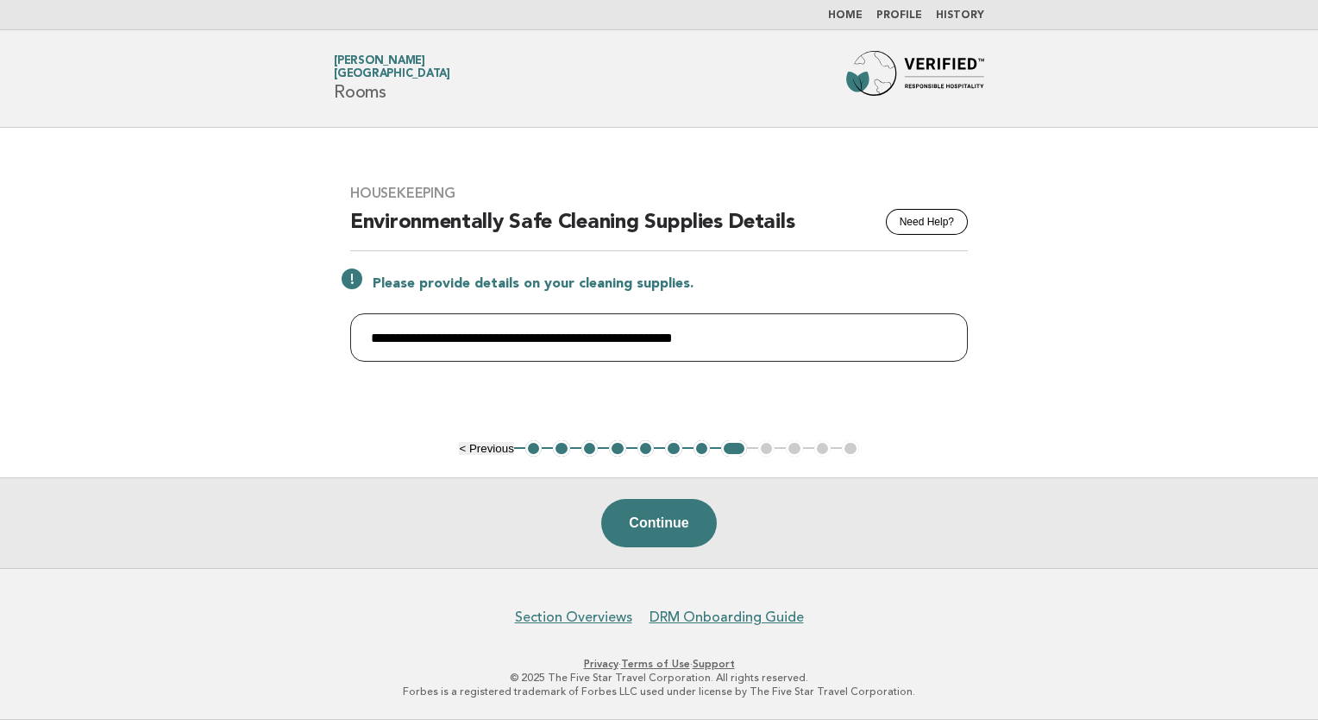
click at [759, 343] on input "**********" at bounding box center [659, 337] width 618 height 48
click at [676, 337] on input "**********" at bounding box center [659, 337] width 618 height 48
click at [840, 335] on input "**********" at bounding box center [659, 337] width 618 height 48
click at [938, 339] on input "**********" at bounding box center [659, 337] width 618 height 48
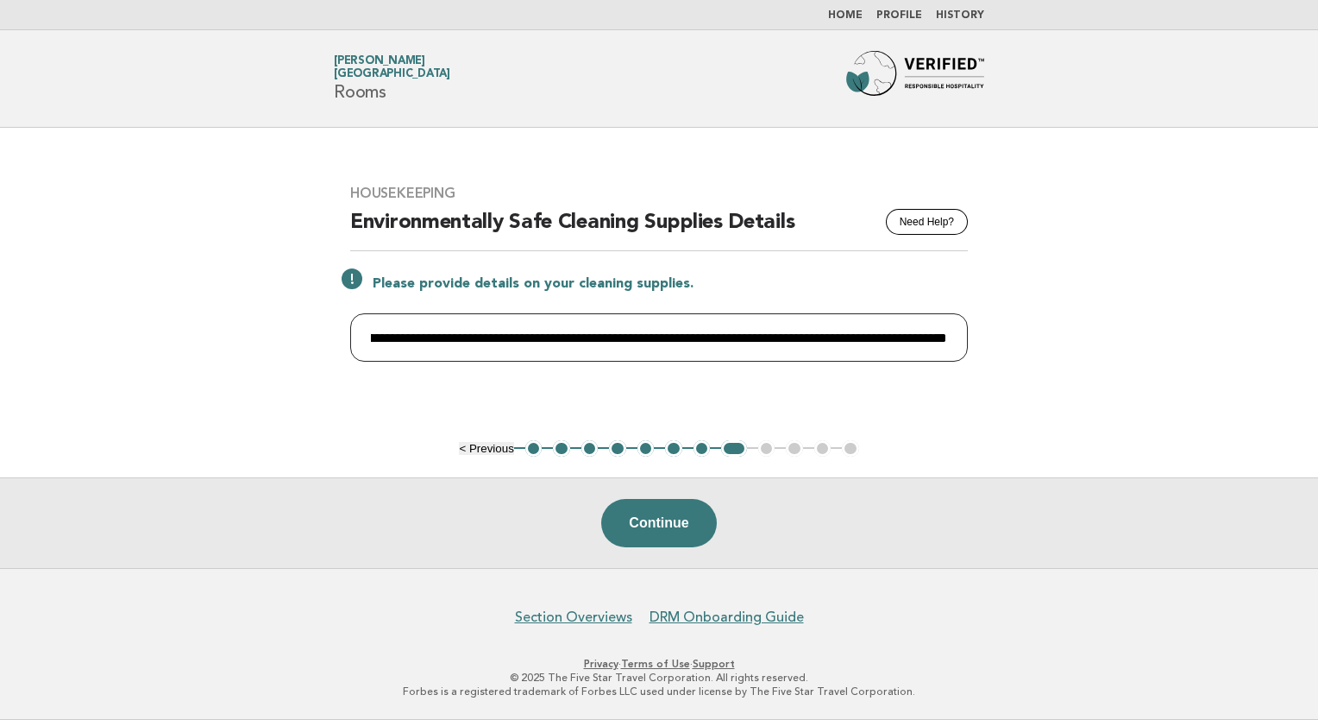
scroll to position [0, 179]
paste input "**********"
drag, startPoint x: 476, startPoint y: 337, endPoint x: 588, endPoint y: 340, distance: 111.4
click at [588, 340] on input "**********" at bounding box center [659, 337] width 618 height 48
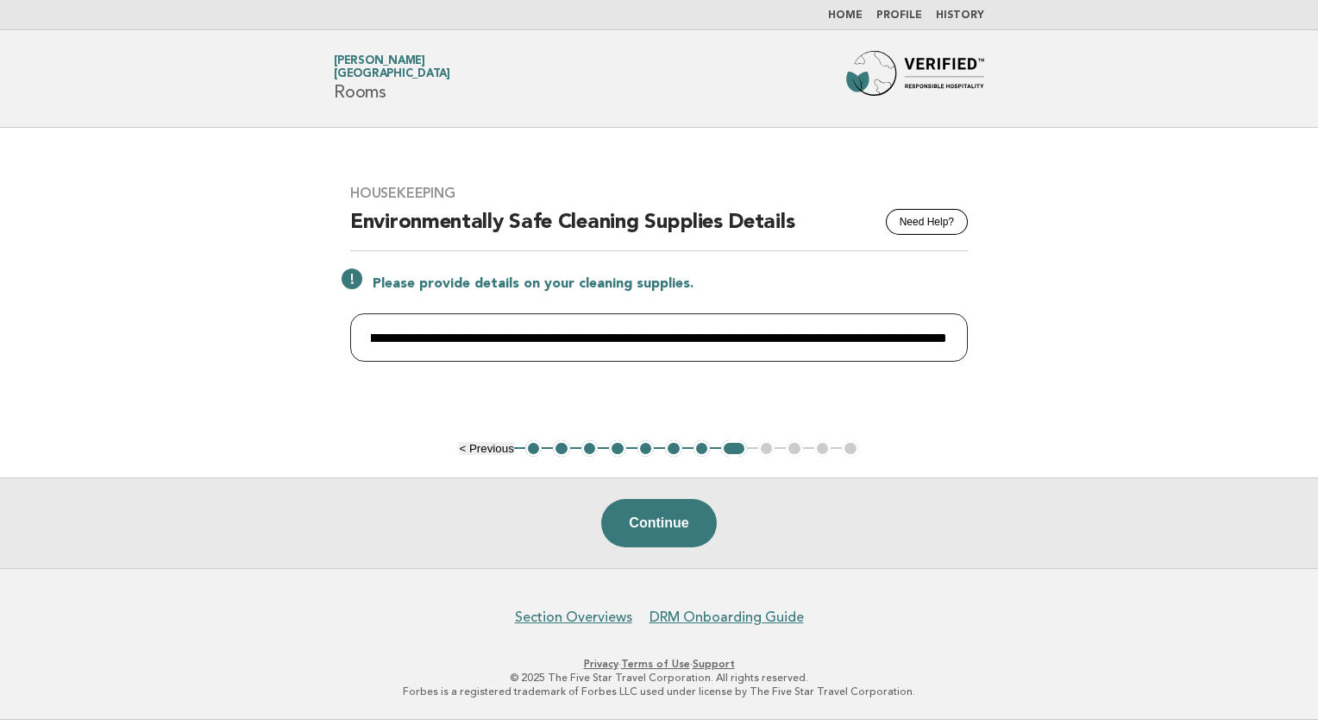
scroll to position [0, 546]
drag, startPoint x: 828, startPoint y: 337, endPoint x: 1034, endPoint y: 337, distance: 205.4
click at [1034, 337] on main "**********" at bounding box center [659, 348] width 1318 height 440
drag, startPoint x: 661, startPoint y: 335, endPoint x: 1047, endPoint y: 305, distance: 386.9
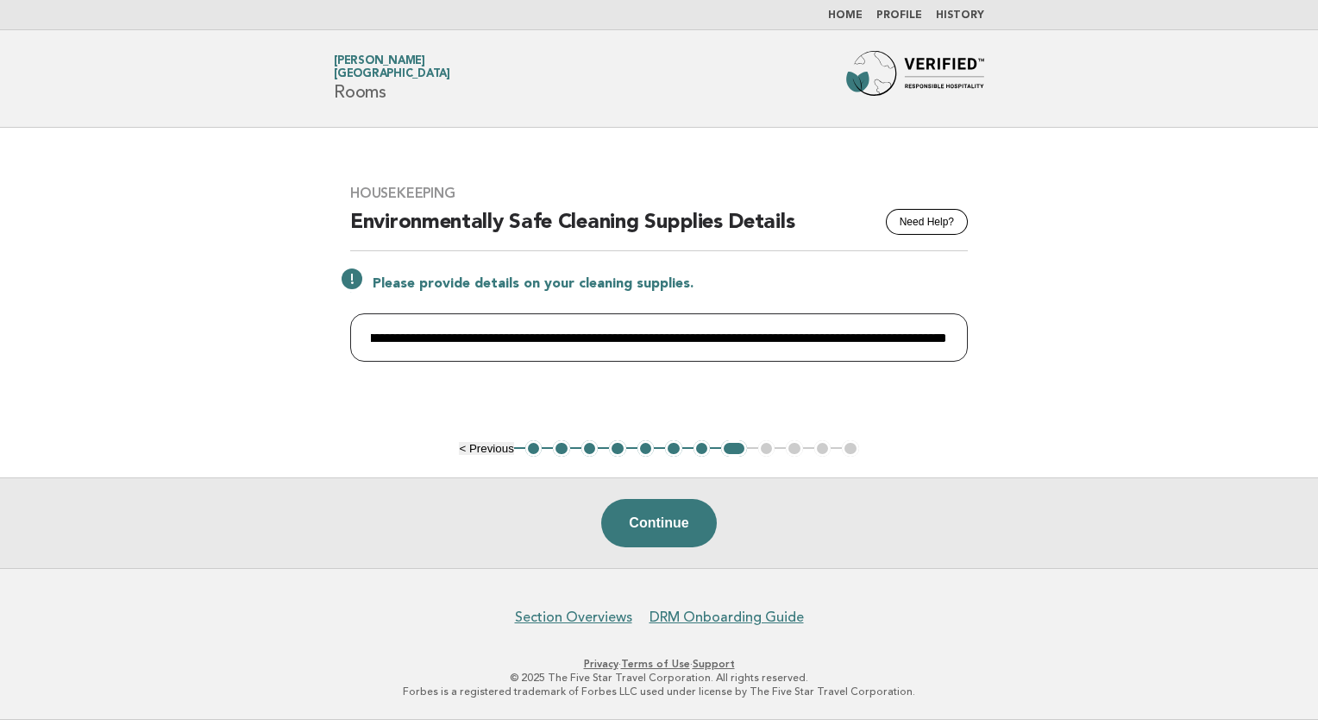
click at [1048, 305] on main "**********" at bounding box center [659, 348] width 1318 height 440
type input "**********"
click at [684, 509] on button "Continue" at bounding box center [658, 523] width 115 height 48
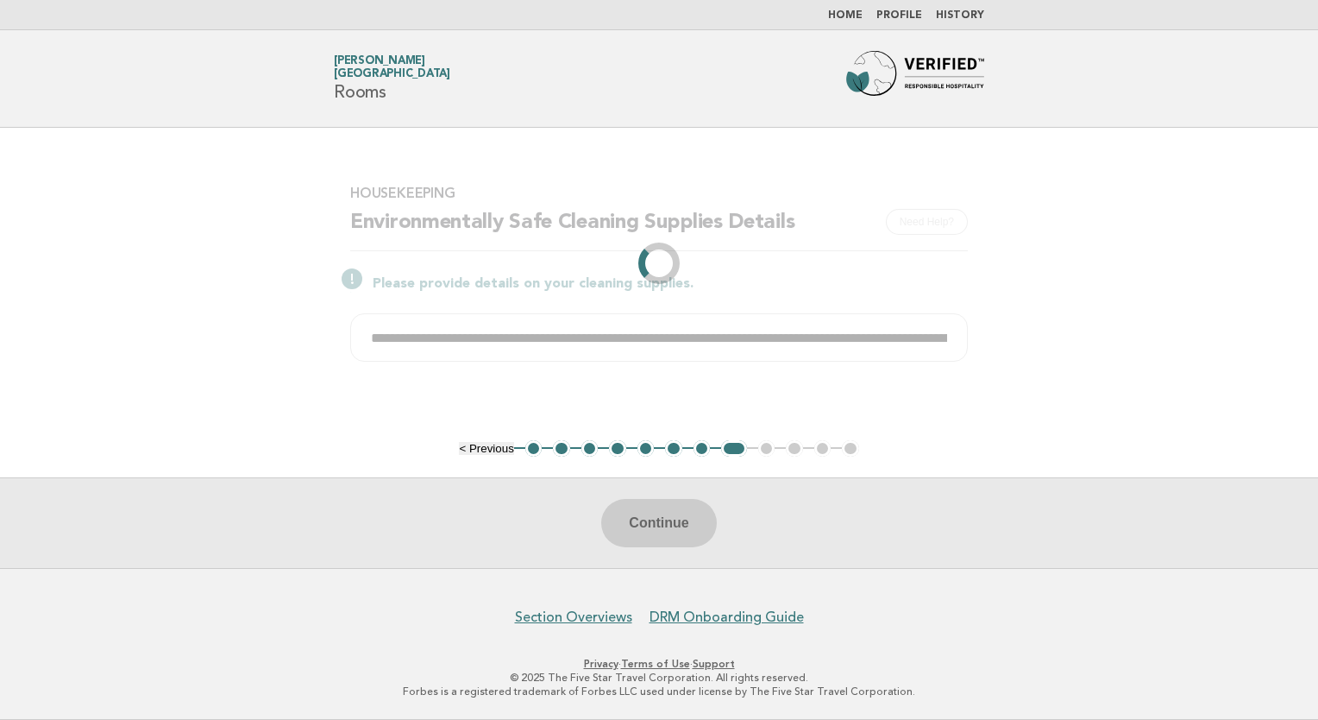
click at [705, 450] on li "7" at bounding box center [702, 448] width 17 height 17
click at [741, 444] on li "8" at bounding box center [733, 448] width 25 height 17
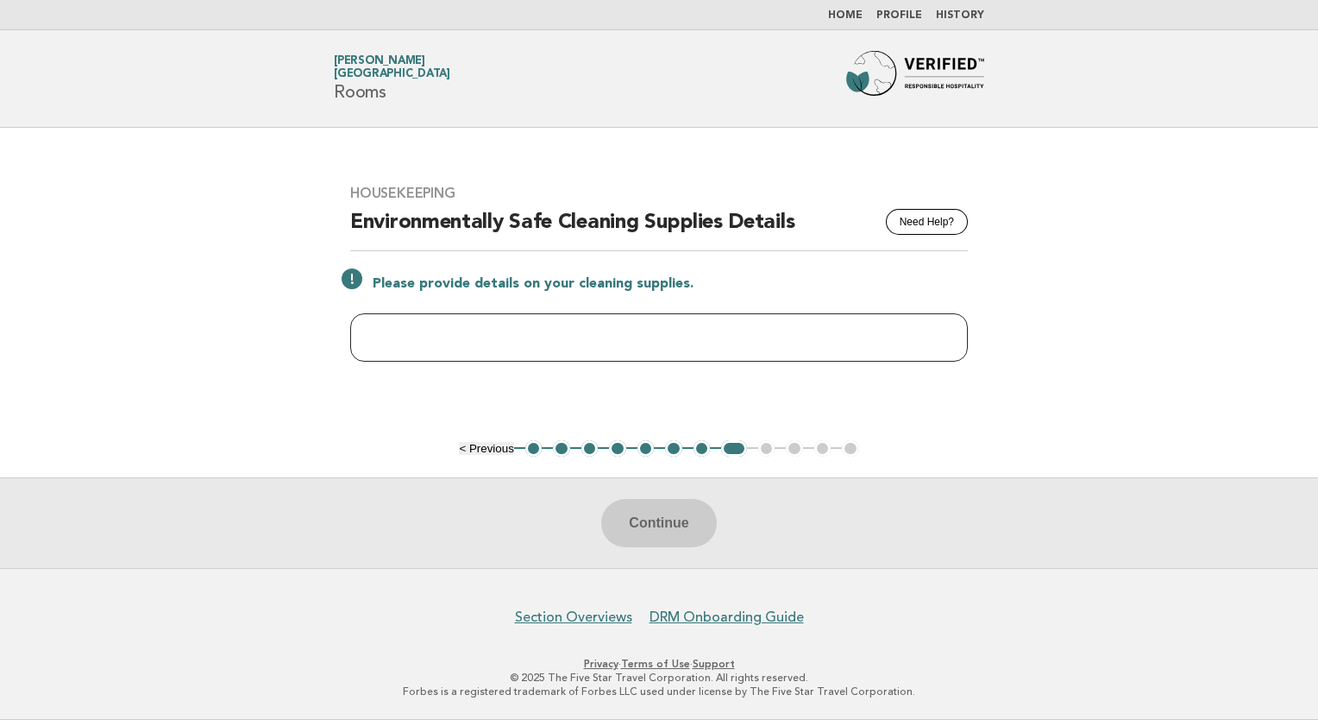
click at [471, 341] on input "text" at bounding box center [659, 337] width 618 height 48
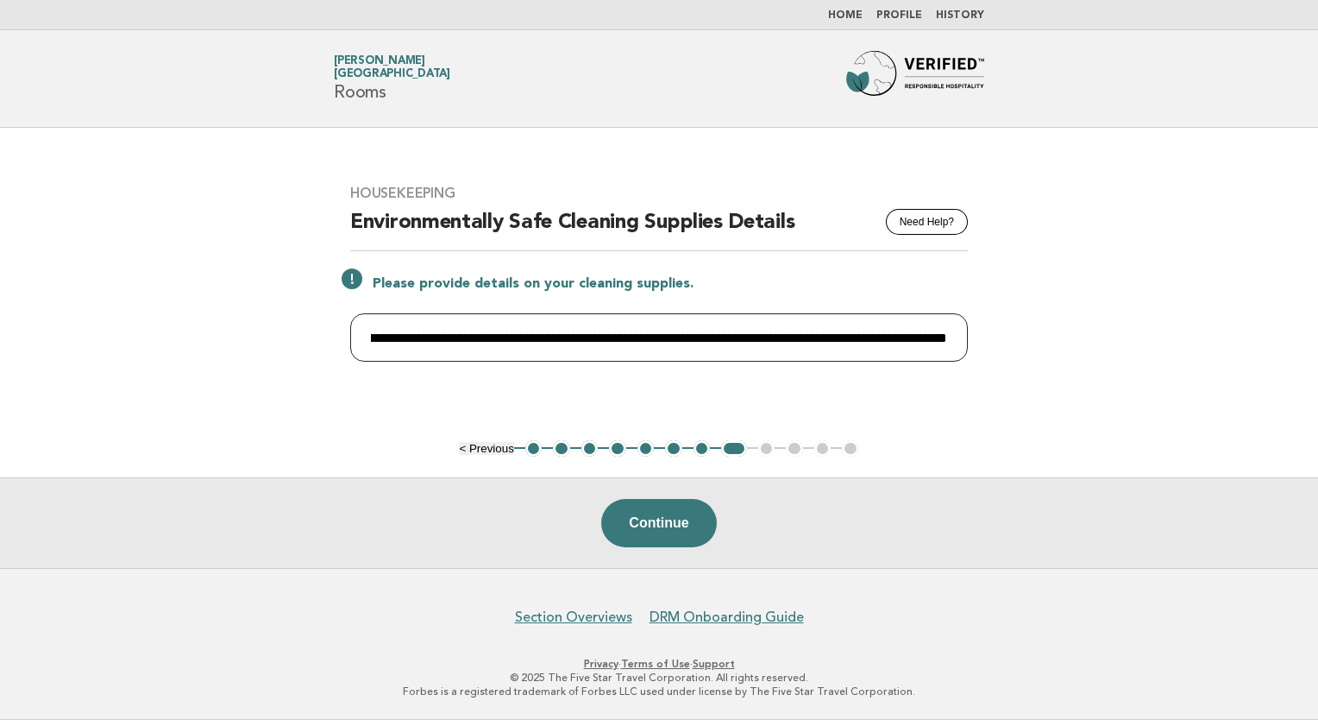
scroll to position [0, 132]
paste input "**********"
type input "**********"
click at [1177, 360] on main "**********" at bounding box center [659, 348] width 1318 height 440
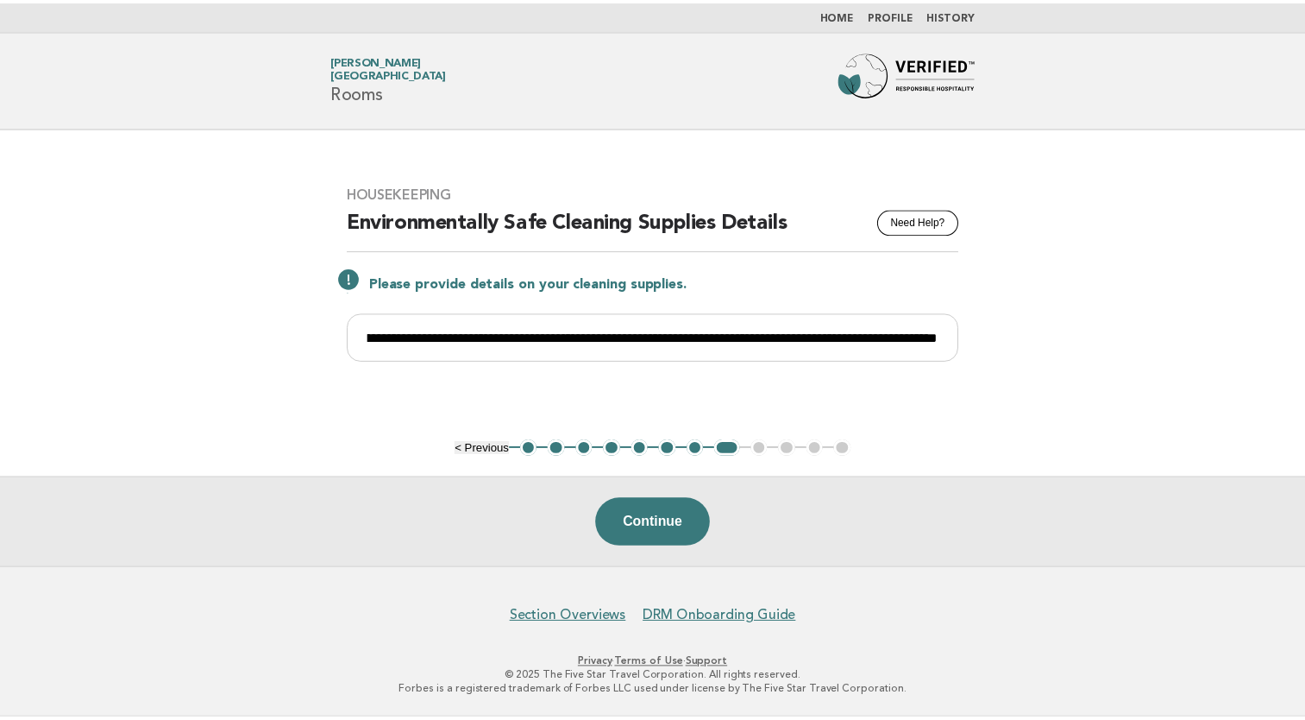
scroll to position [0, 0]
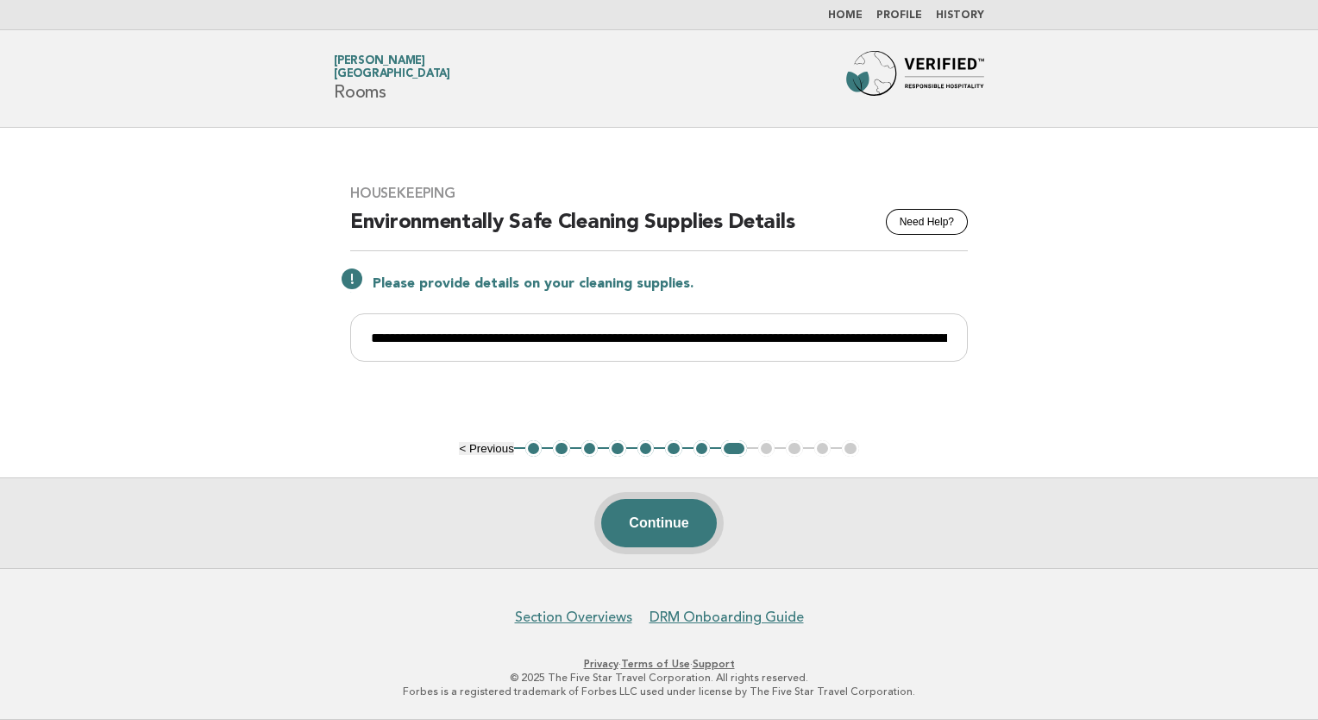
click at [685, 525] on button "Continue" at bounding box center [658, 523] width 115 height 48
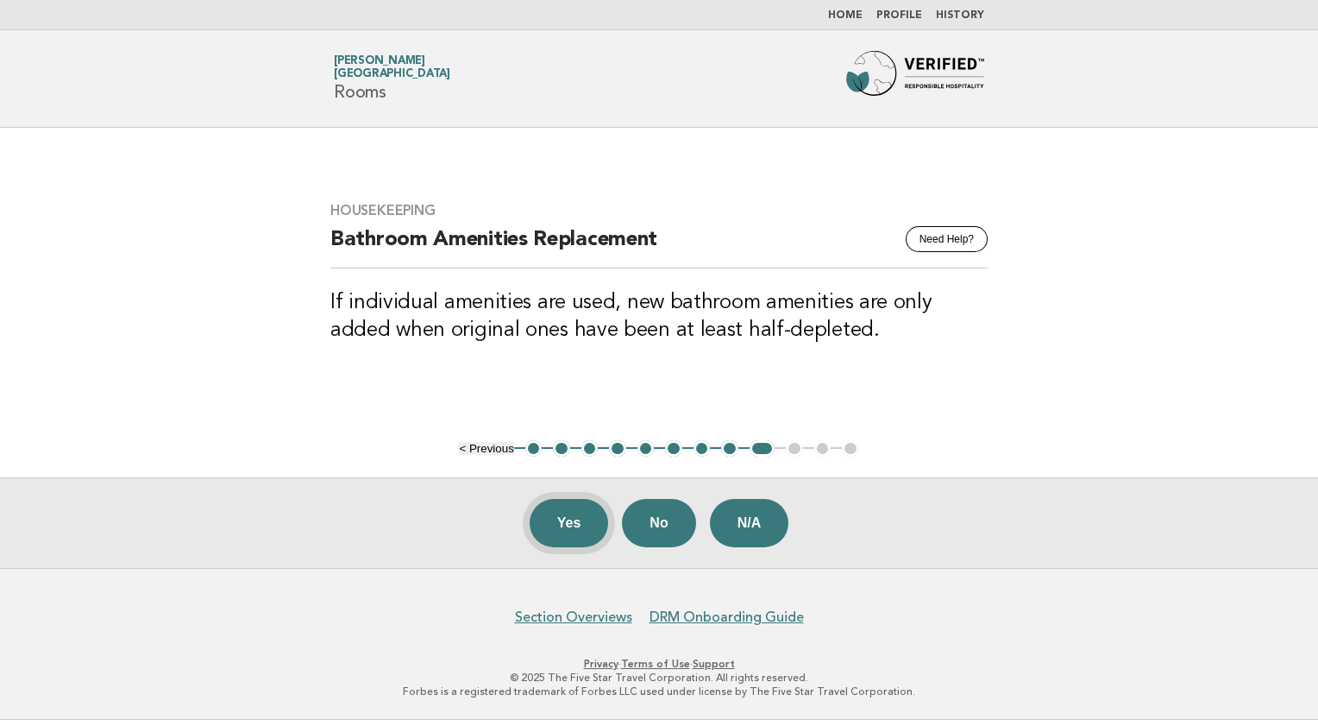
click at [568, 530] on button "Yes" at bounding box center [569, 523] width 79 height 48
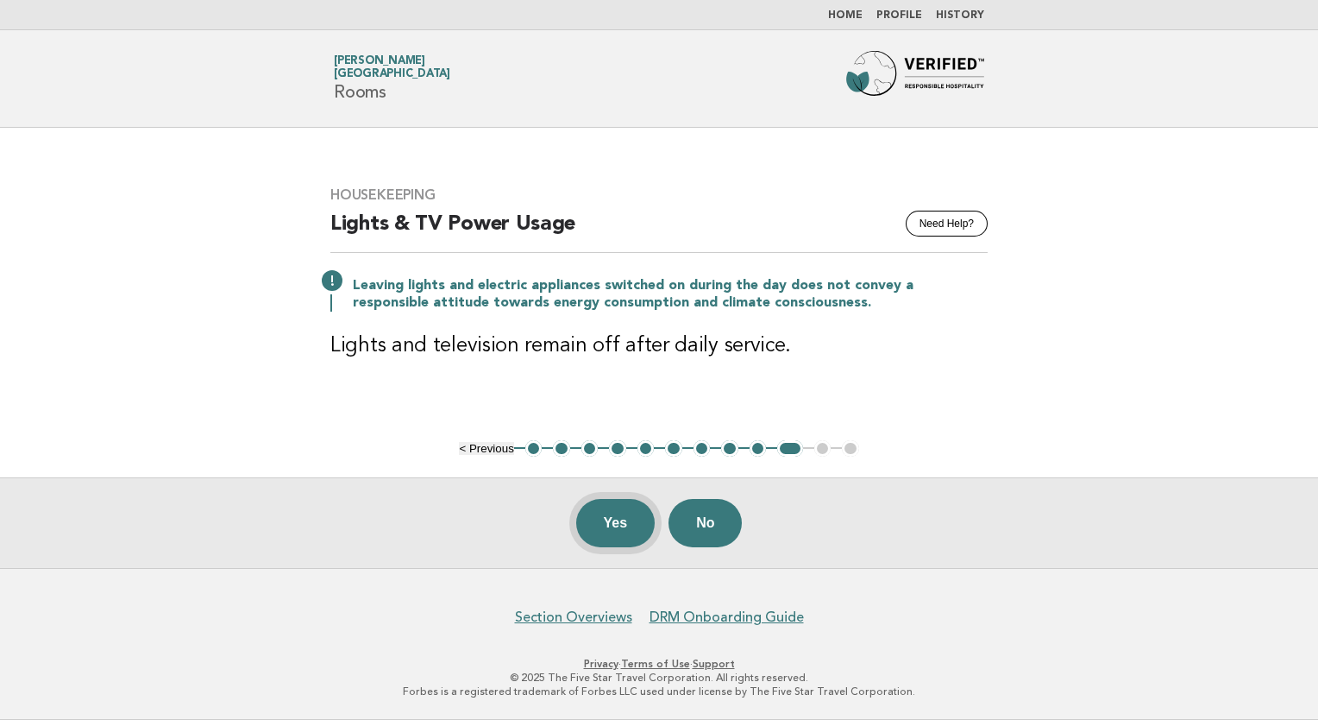
click at [610, 527] on button "Yes" at bounding box center [615, 523] width 79 height 48
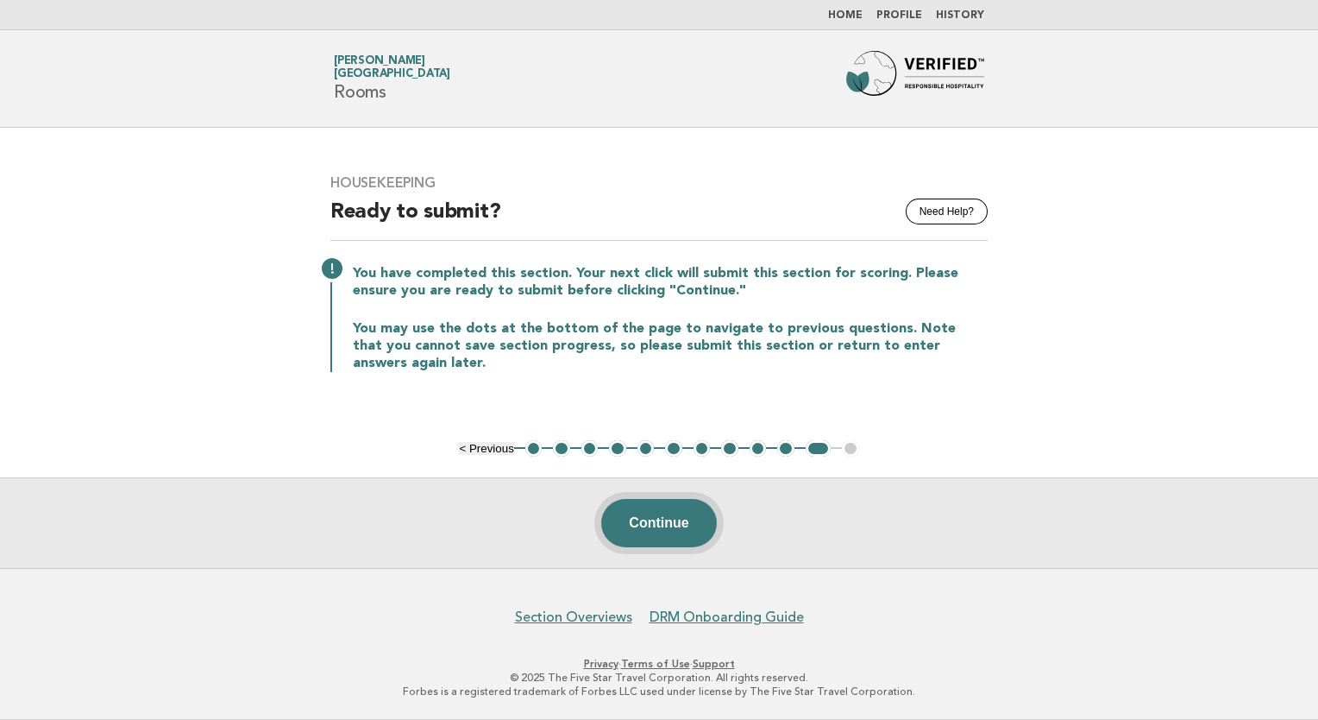
click at [655, 526] on button "Continue" at bounding box center [658, 523] width 115 height 48
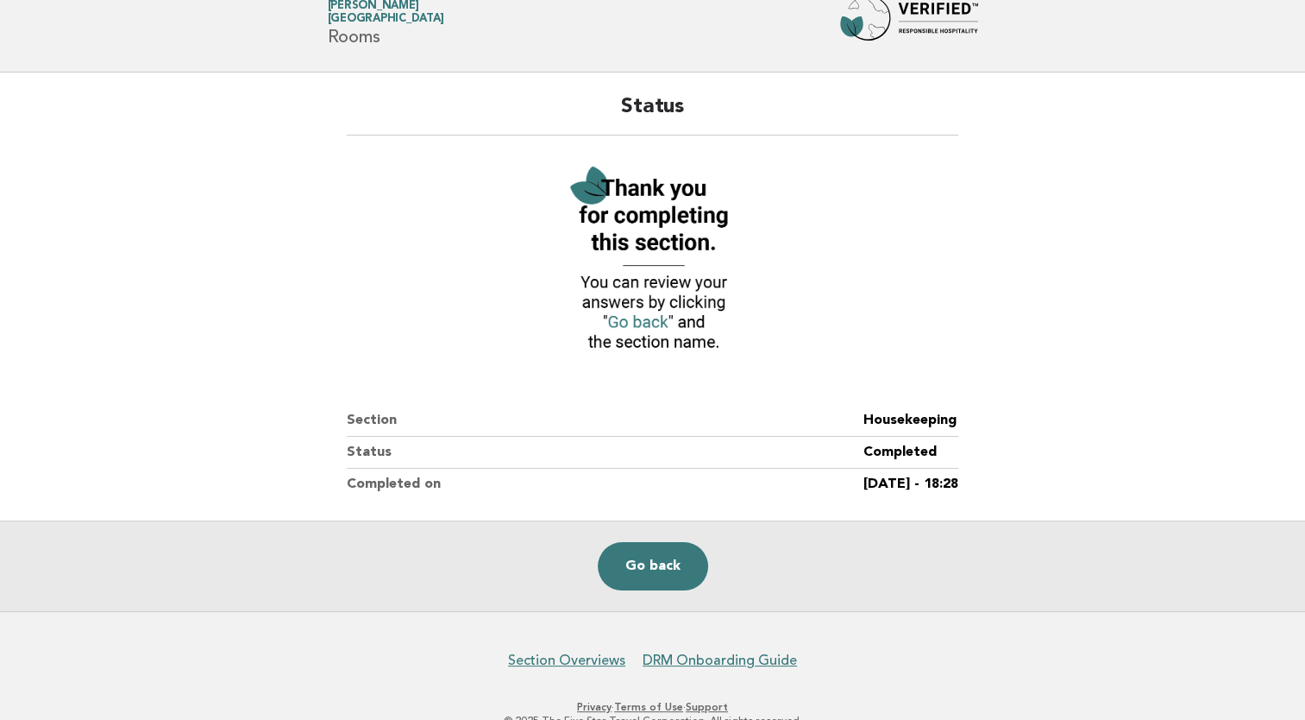
scroll to position [96, 0]
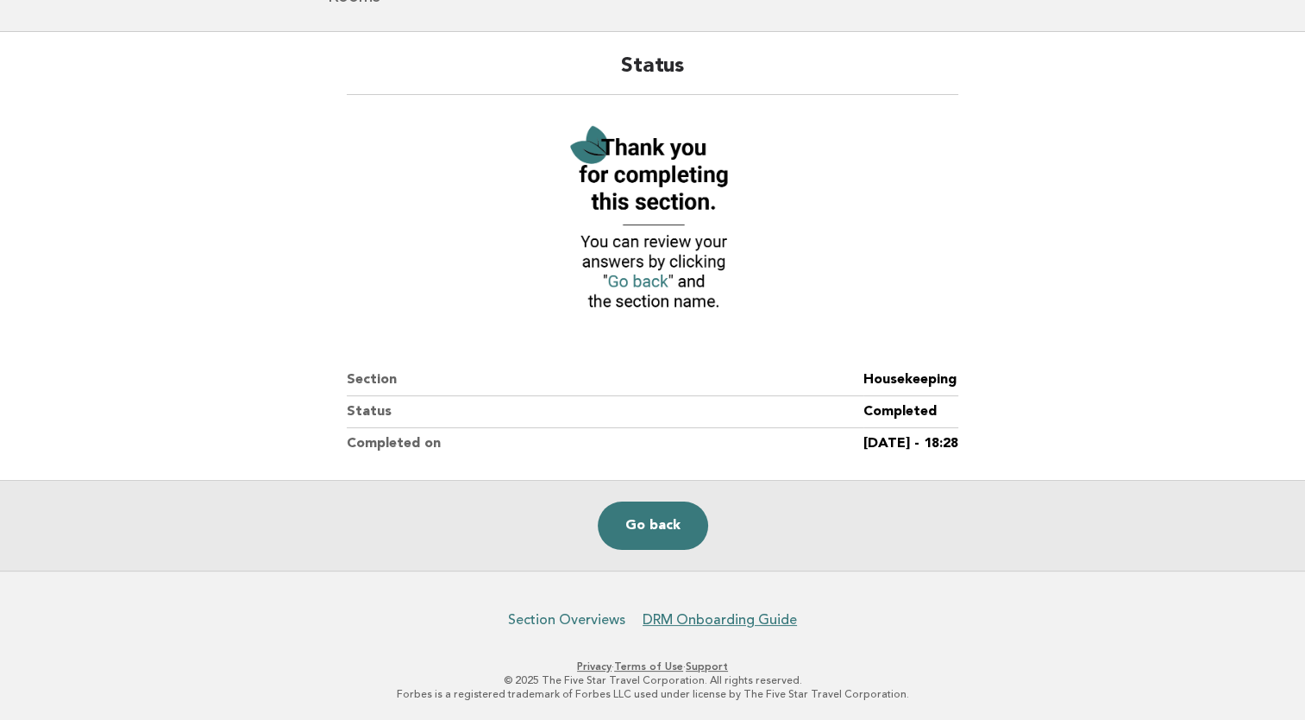
click at [559, 620] on link "Section Overviews" at bounding box center [566, 619] width 117 height 17
click at [642, 282] on img at bounding box center [652, 219] width 190 height 207
click at [651, 516] on link "Go back" at bounding box center [653, 525] width 110 height 48
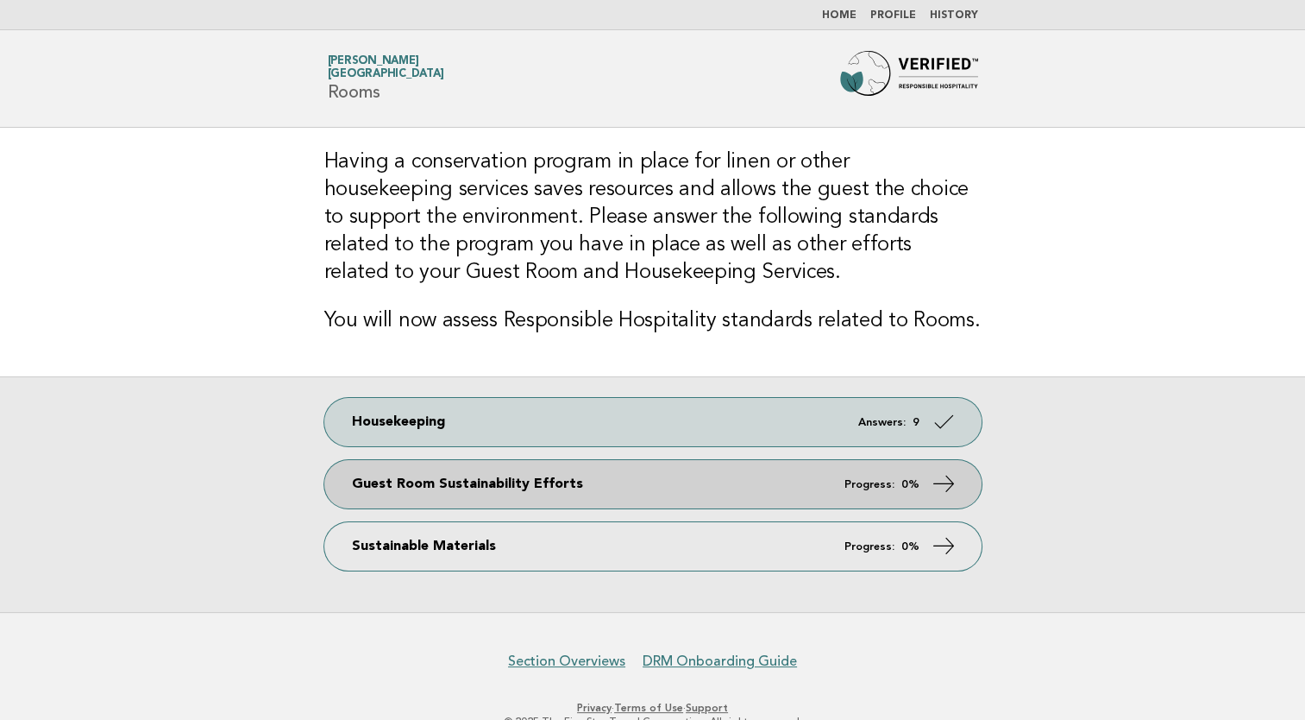
click at [871, 485] on em "Progress:" at bounding box center [870, 484] width 50 height 11
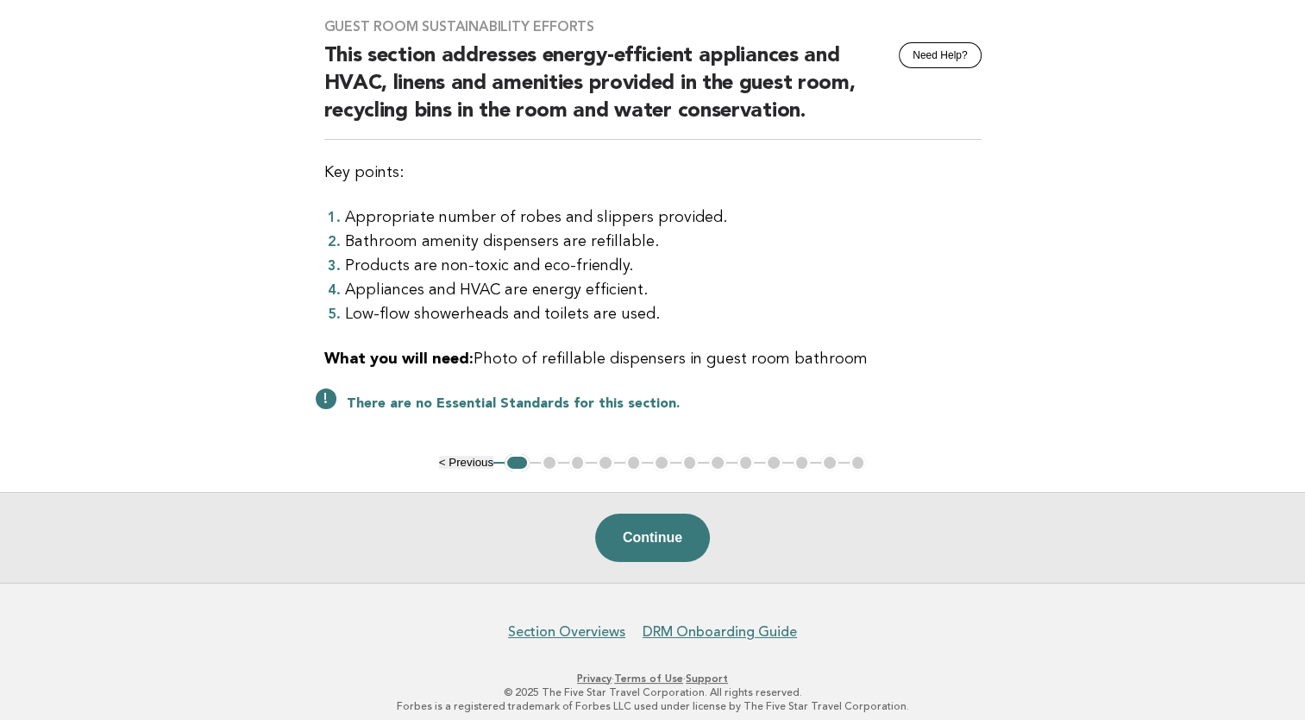
scroll to position [142, 0]
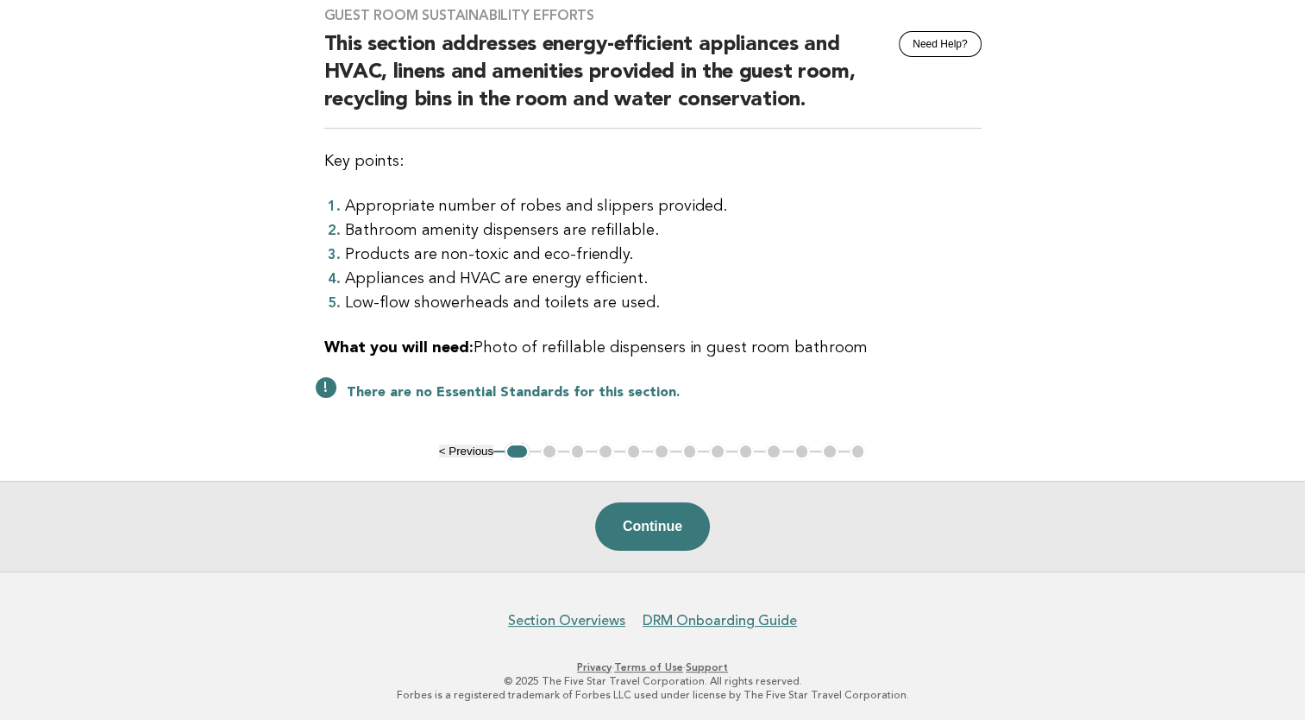
click at [645, 521] on button "Continue" at bounding box center [652, 526] width 115 height 48
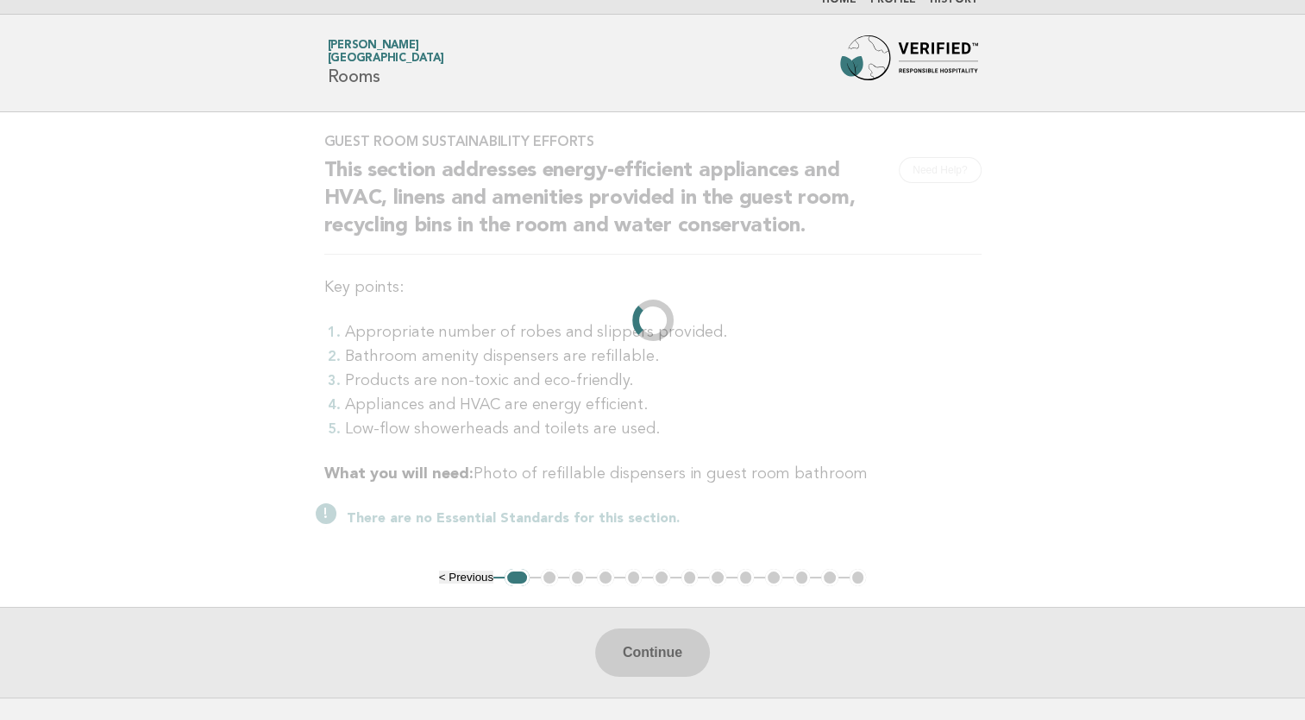
scroll to position [0, 0]
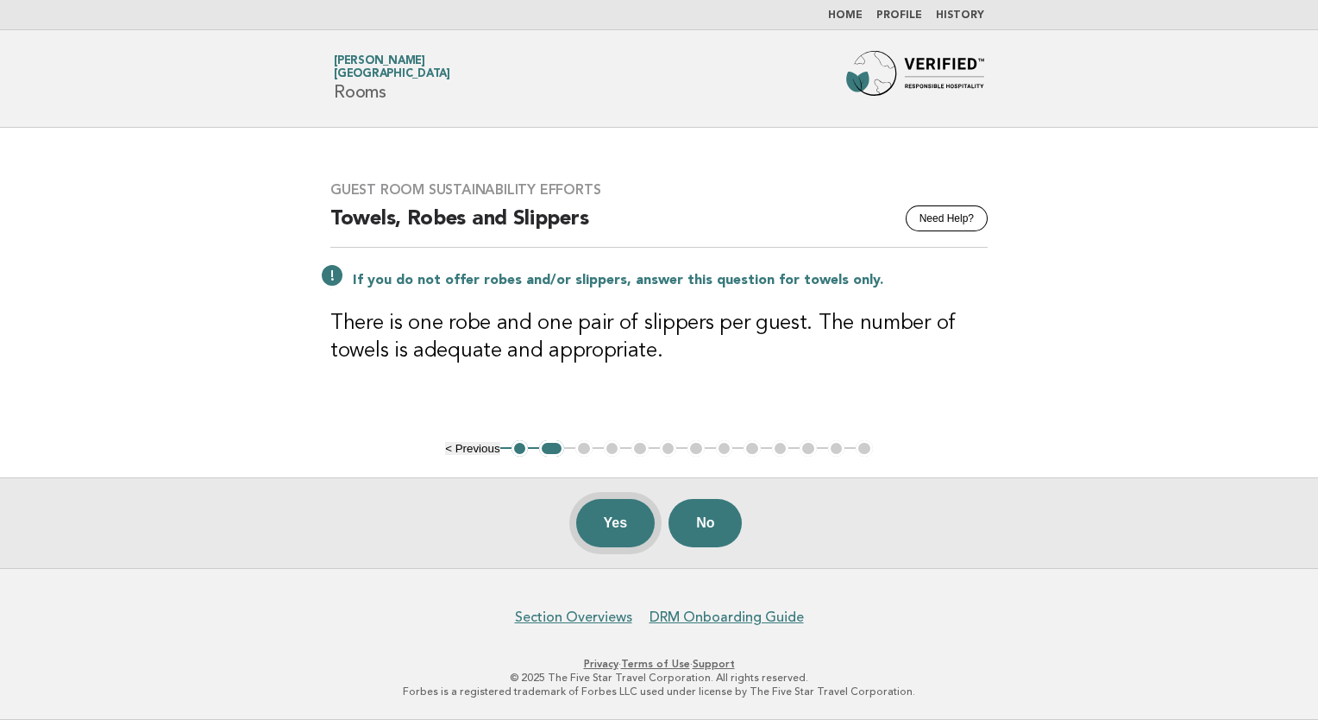
click at [620, 519] on button "Yes" at bounding box center [615, 523] width 79 height 48
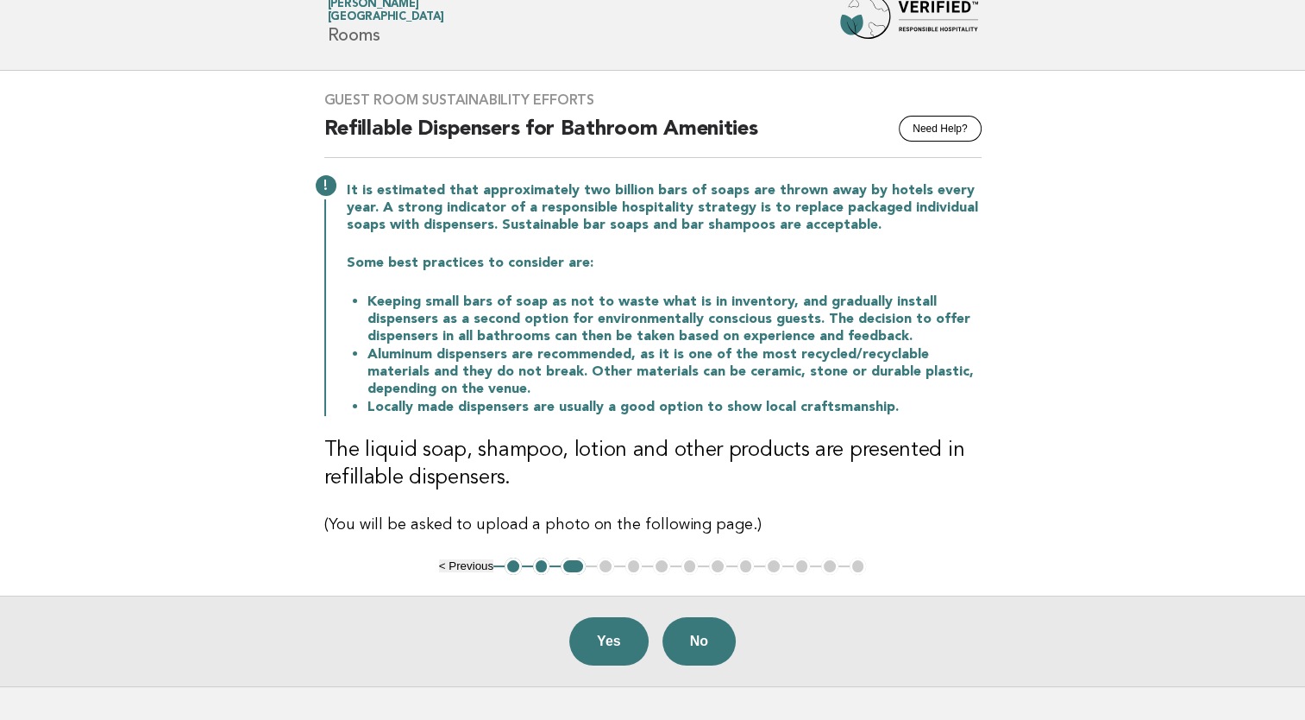
scroll to position [86, 0]
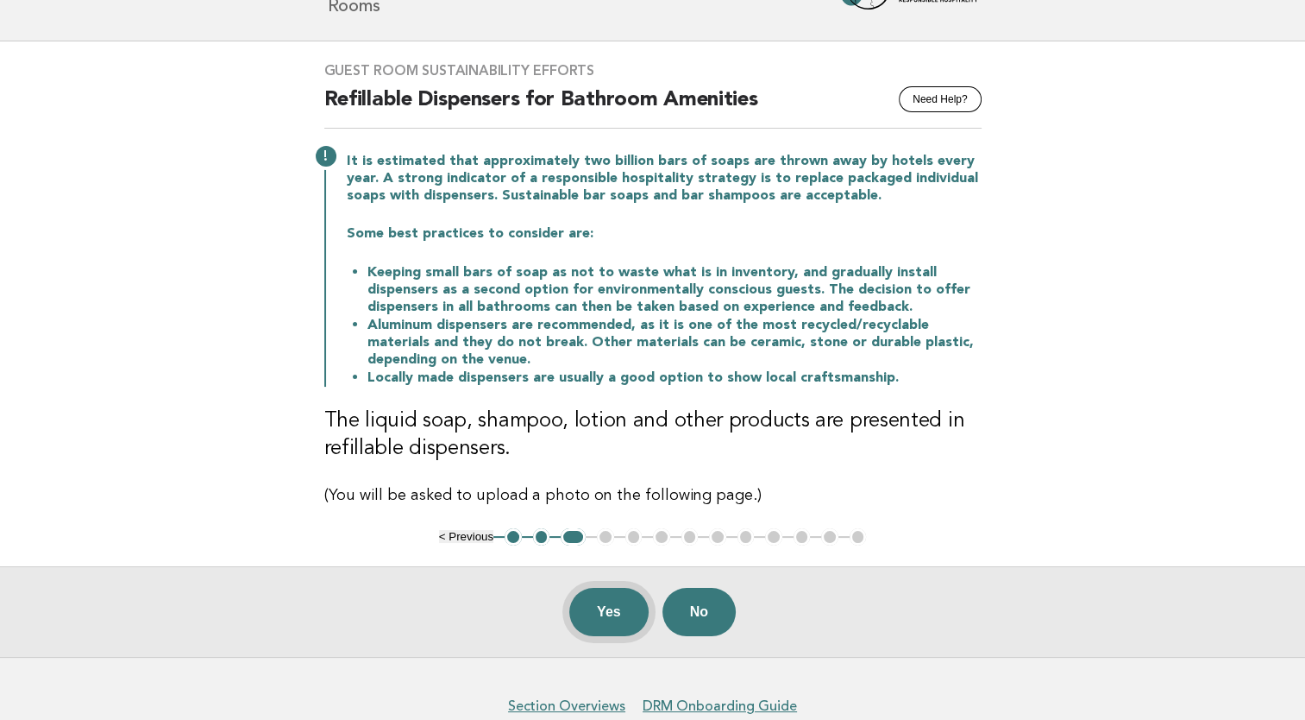
click at [619, 609] on button "Yes" at bounding box center [608, 612] width 79 height 48
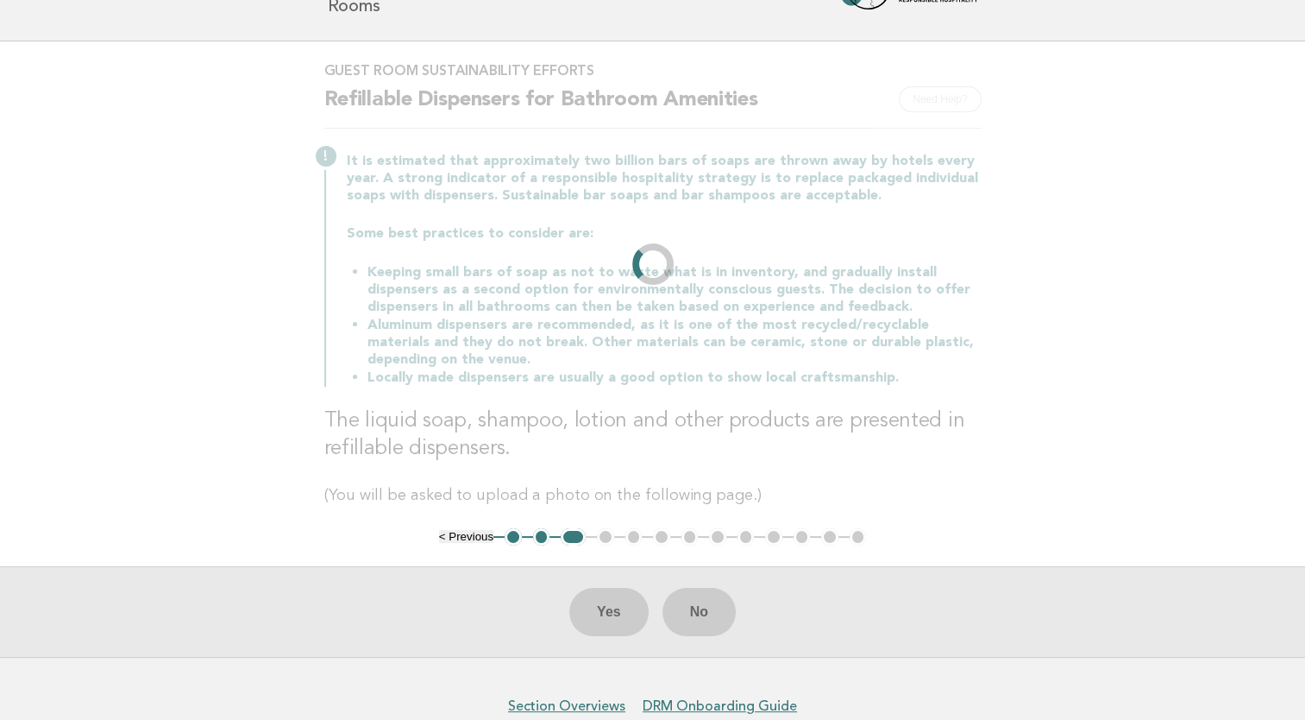
scroll to position [0, 0]
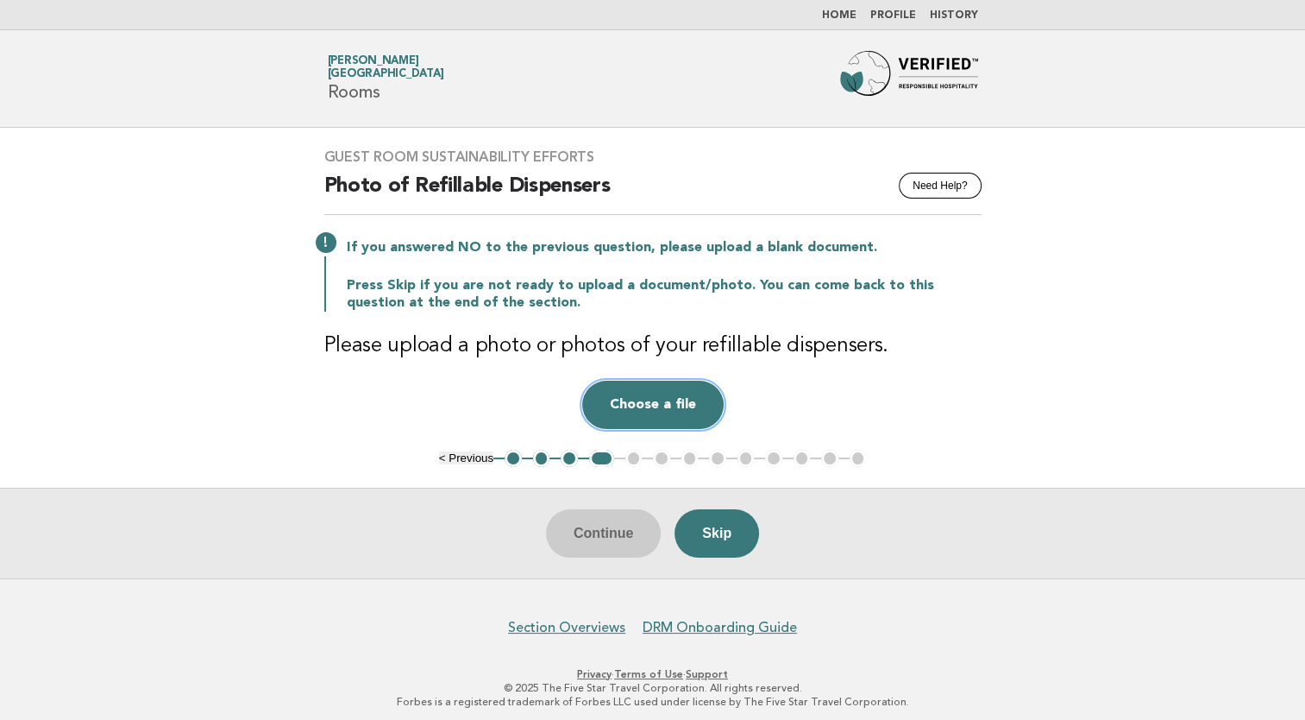
click at [659, 402] on button "Choose a file" at bounding box center [653, 405] width 142 height 48
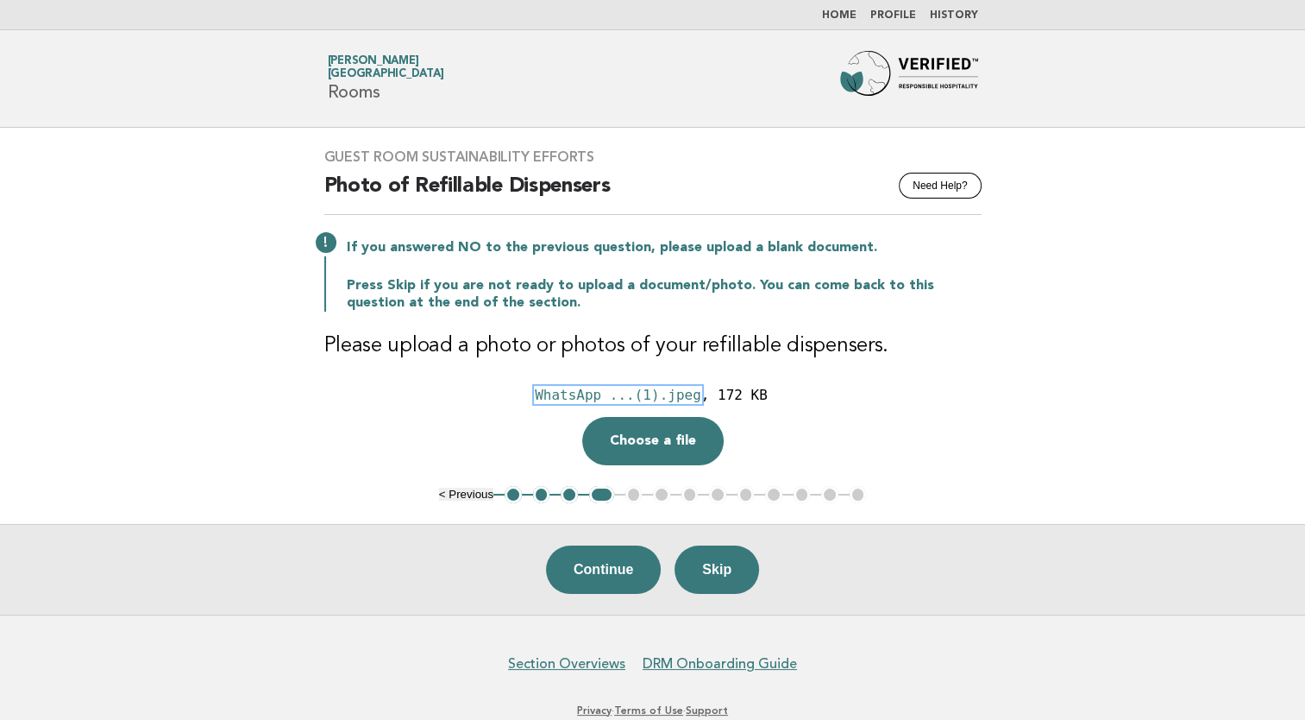
click at [676, 394] on div "WhatsApp ...(1).jpeg" at bounding box center [618, 395] width 167 height 16
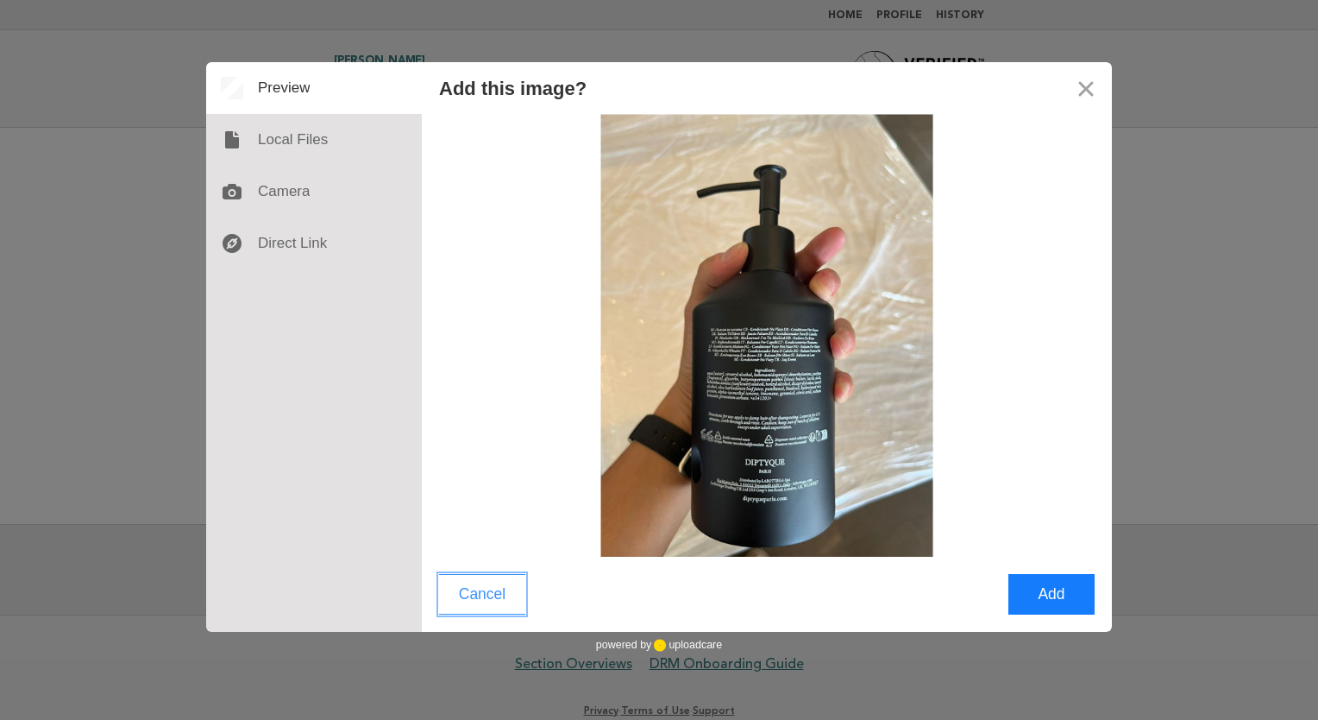
click at [494, 598] on button "Cancel" at bounding box center [482, 594] width 86 height 41
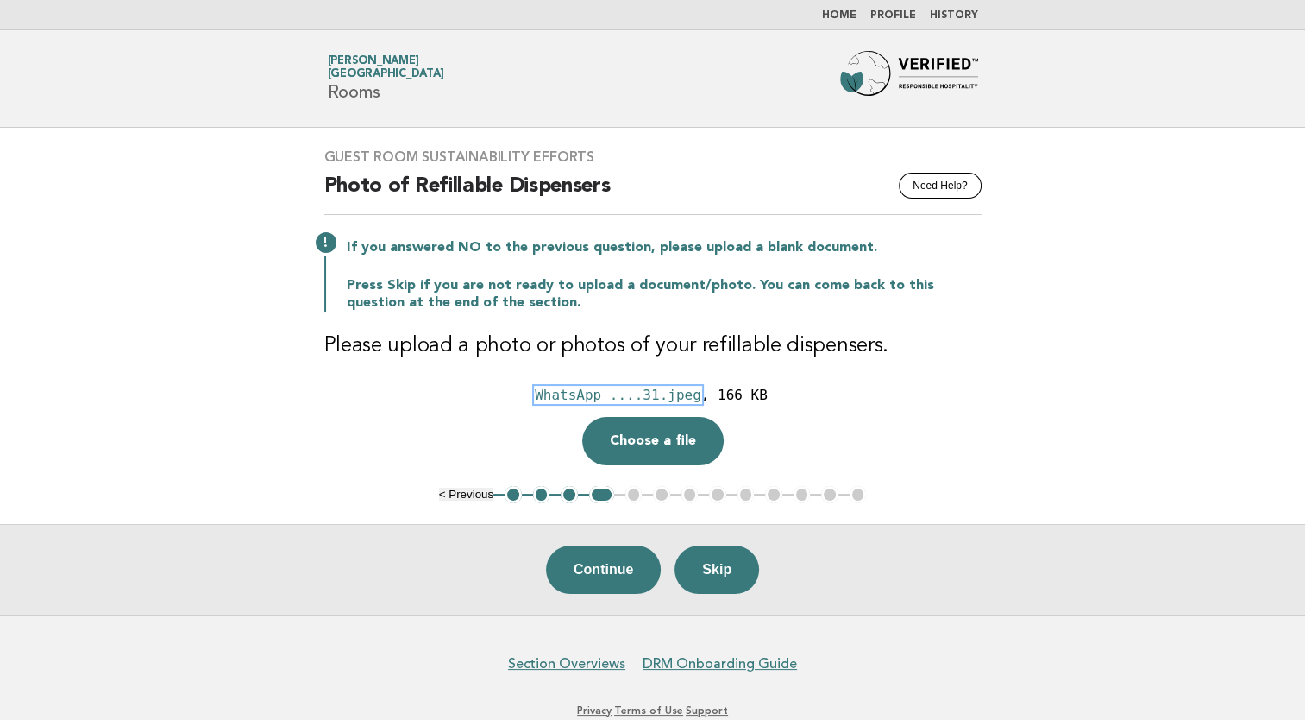
click at [652, 394] on div "WhatsApp ....31.jpeg" at bounding box center [618, 395] width 167 height 16
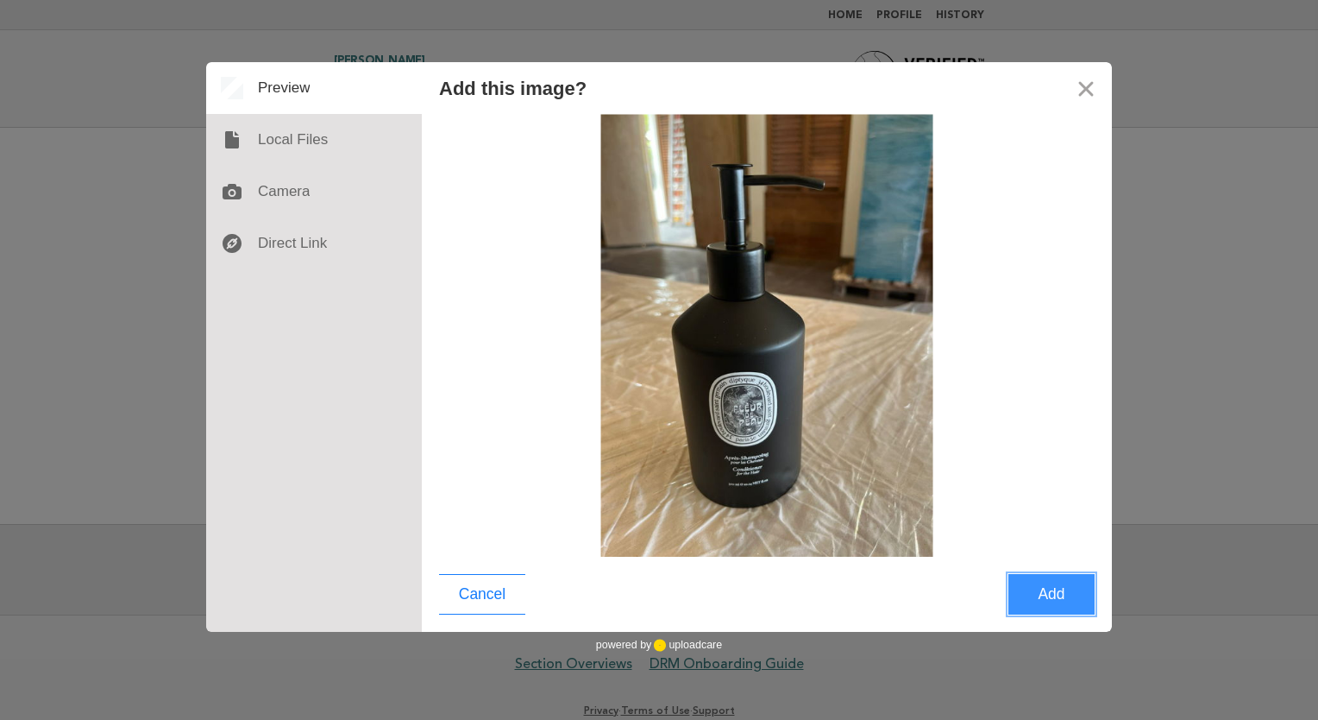
click at [1053, 595] on button "Add" at bounding box center [1052, 594] width 86 height 41
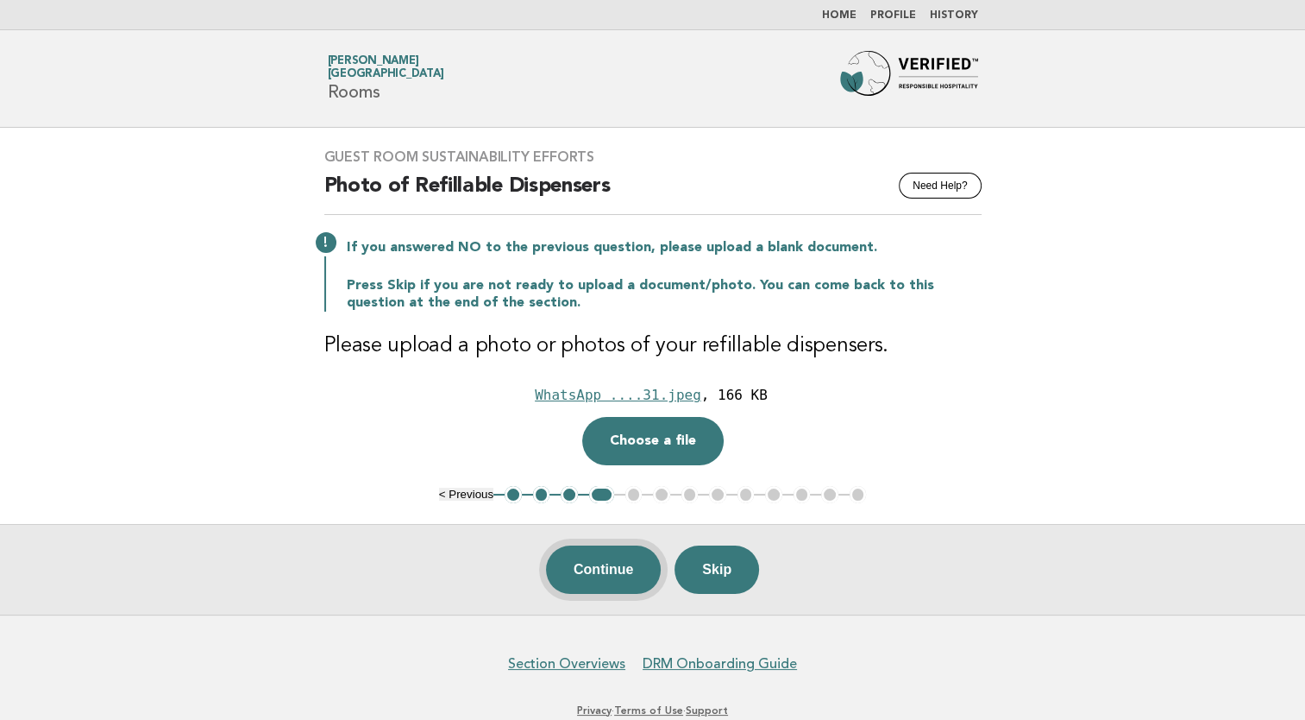
click at [598, 561] on button "Continue" at bounding box center [603, 569] width 115 height 48
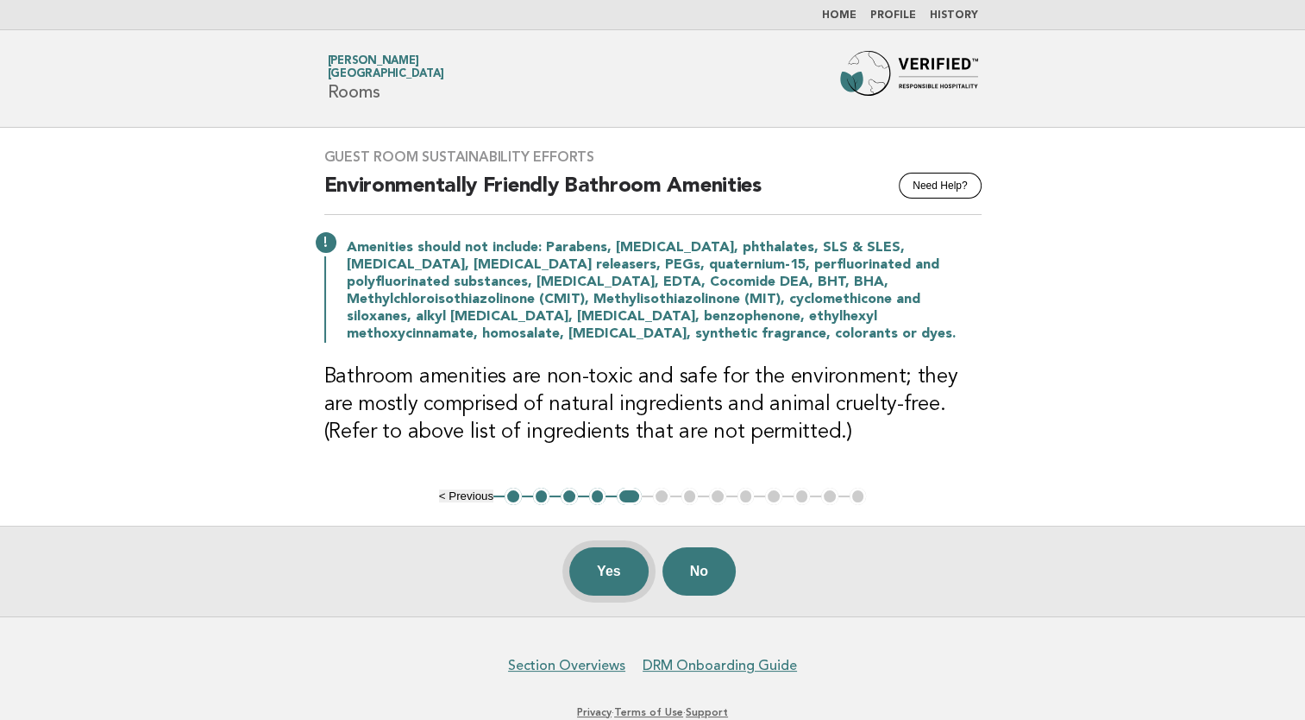
click at [598, 570] on button "Yes" at bounding box center [608, 571] width 79 height 48
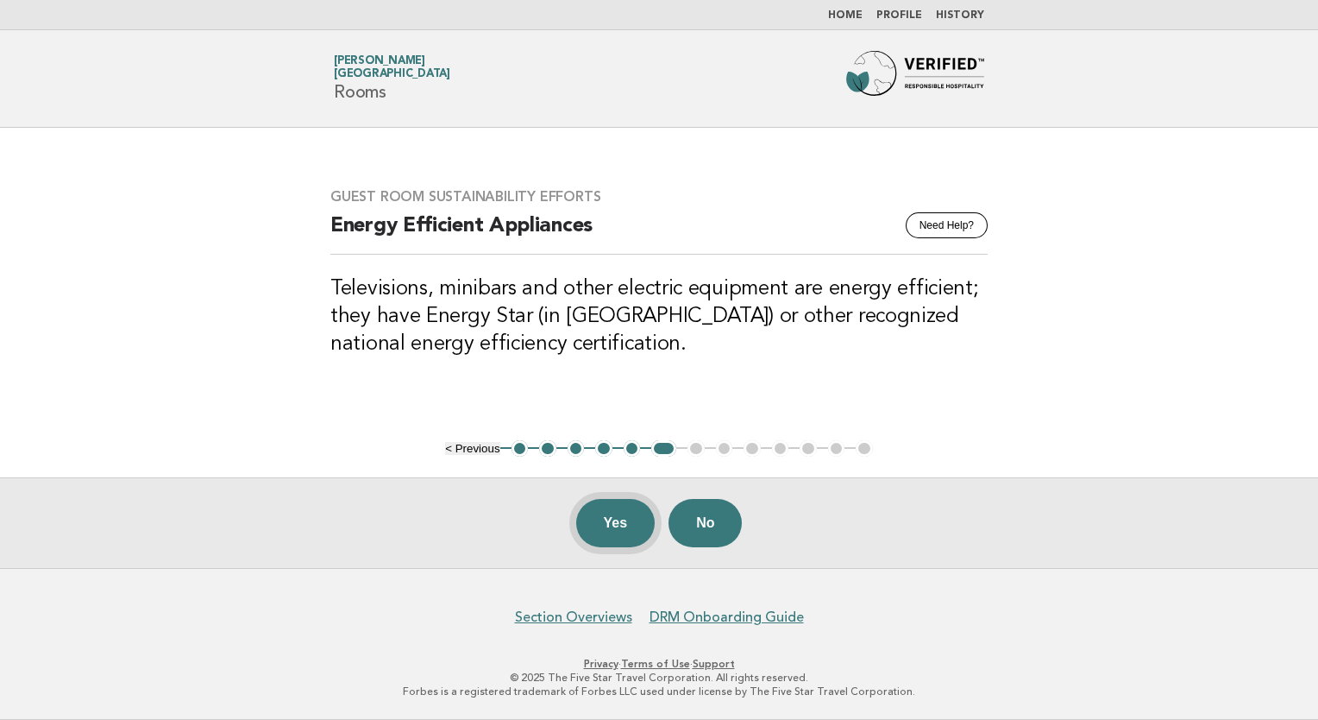
click at [607, 532] on button "Yes" at bounding box center [615, 523] width 79 height 48
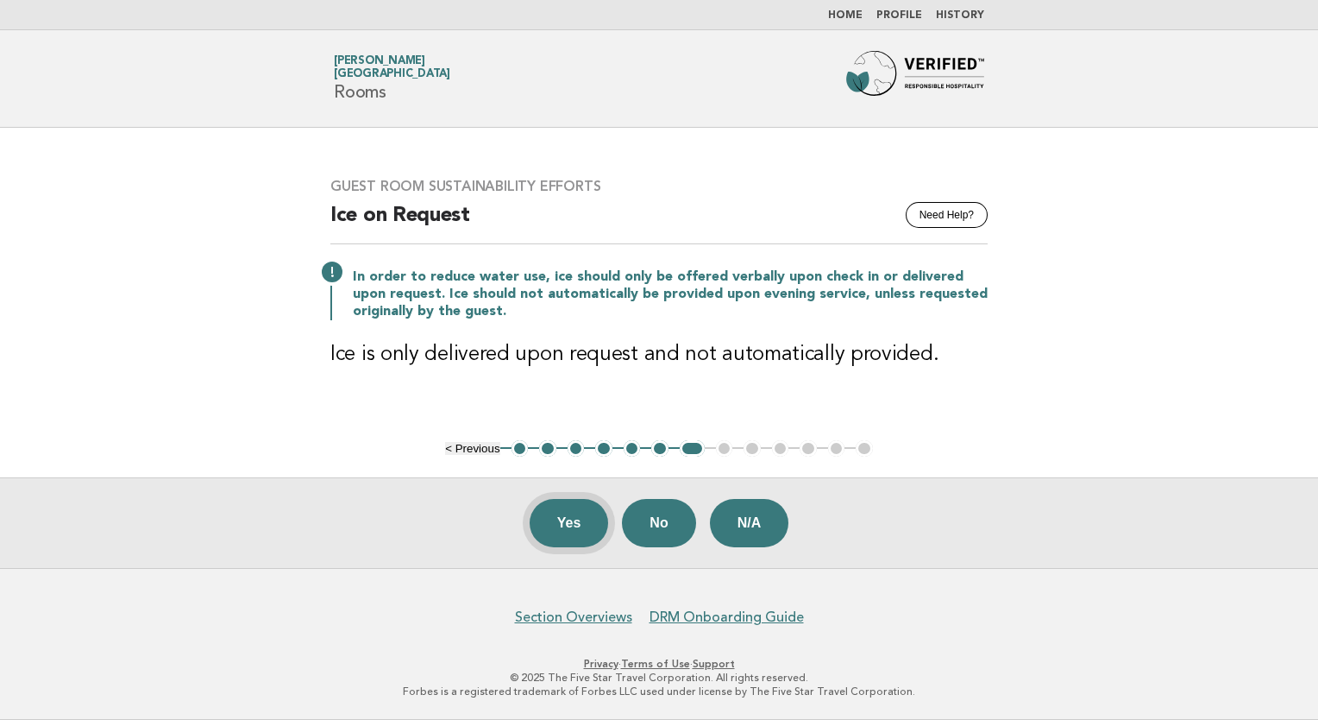
click at [552, 519] on button "Yes" at bounding box center [569, 523] width 79 height 48
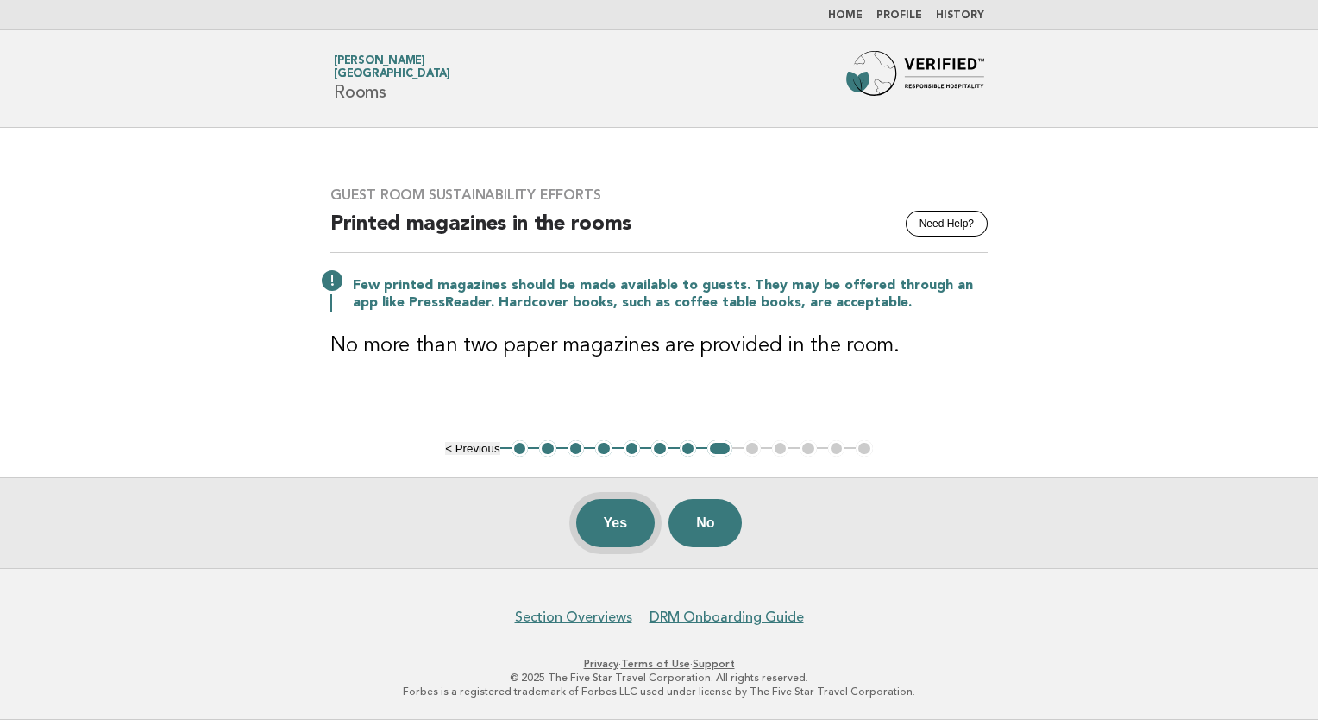
click at [613, 526] on button "Yes" at bounding box center [615, 523] width 79 height 48
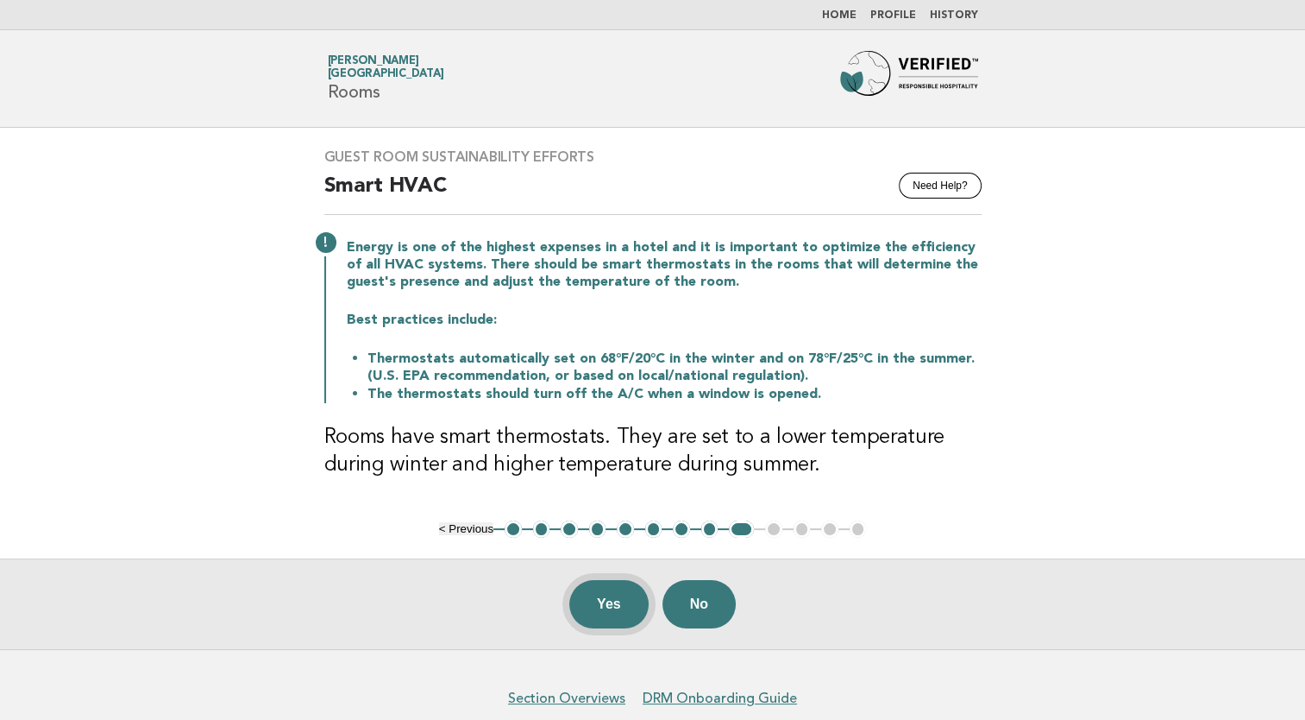
click at [594, 599] on button "Yes" at bounding box center [608, 604] width 79 height 48
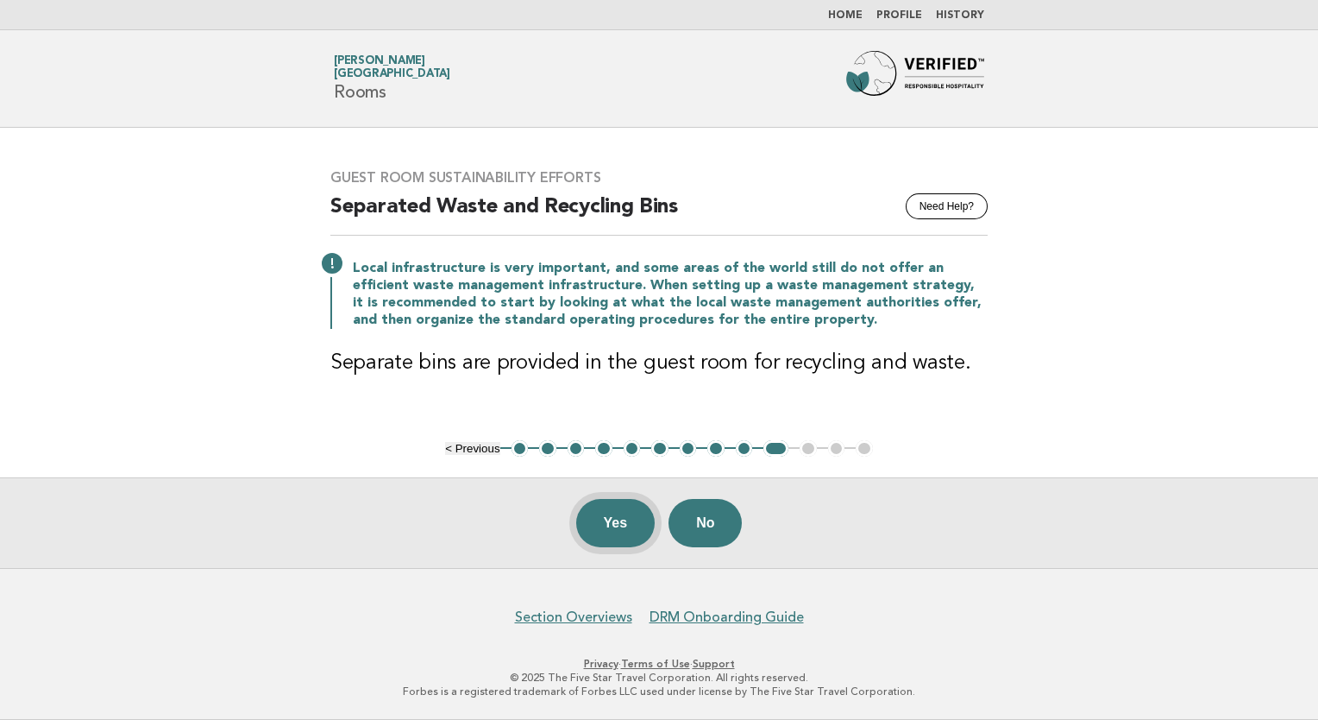
click at [603, 523] on button "Yes" at bounding box center [615, 523] width 79 height 48
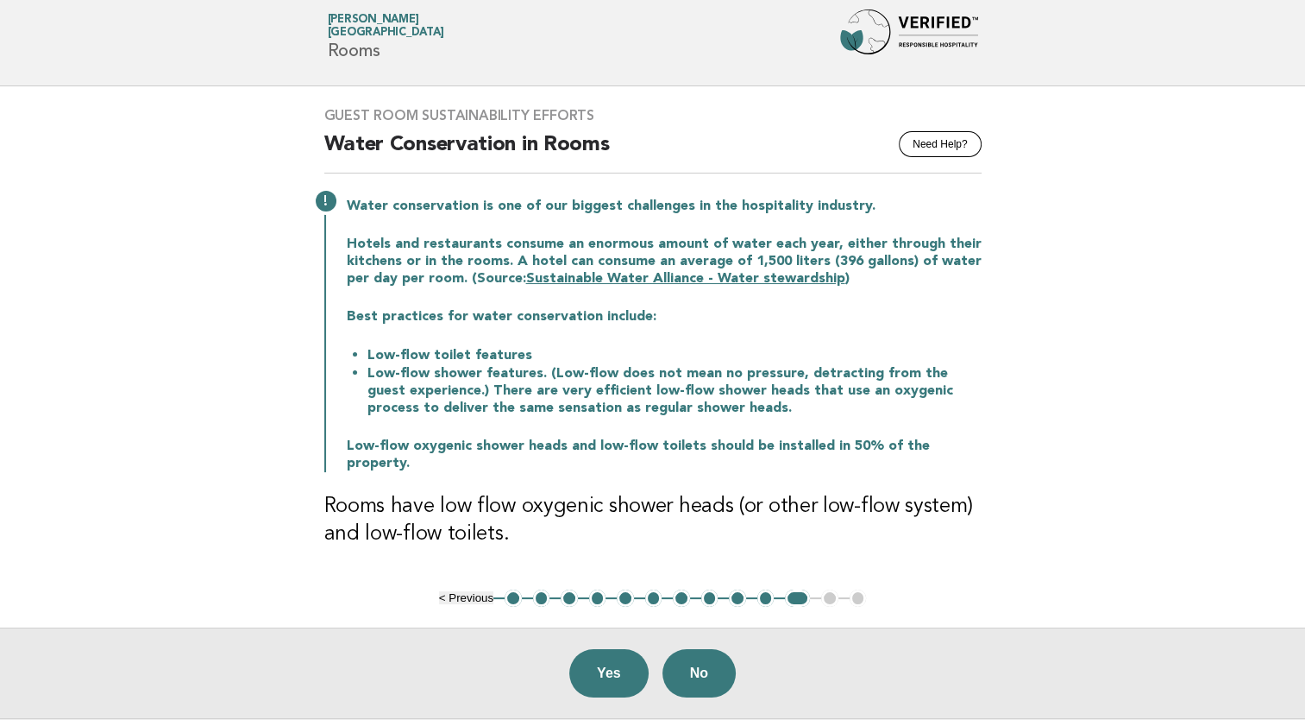
scroll to position [41, 0]
